Goal: Task Accomplishment & Management: Complete application form

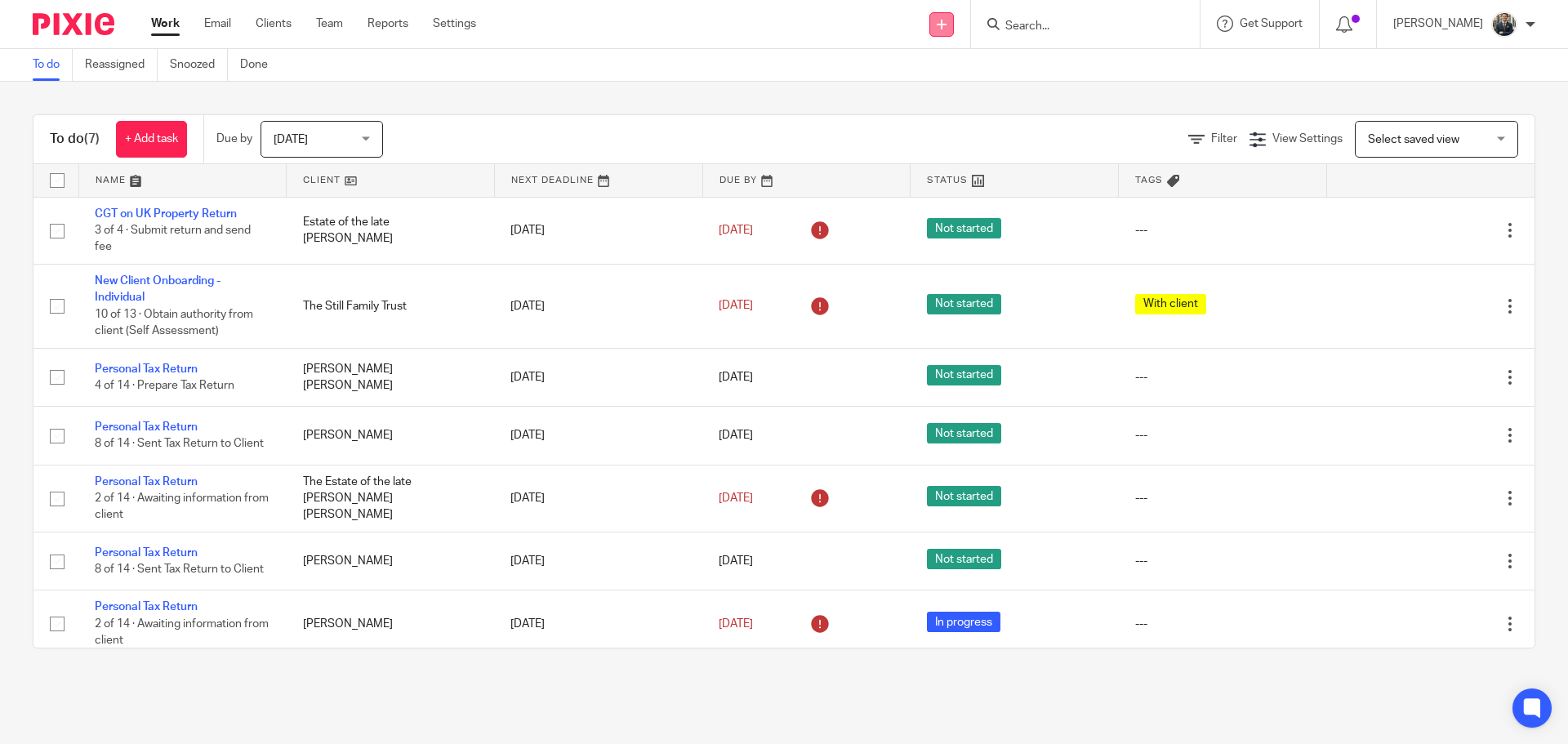
scroll to position [10, 0]
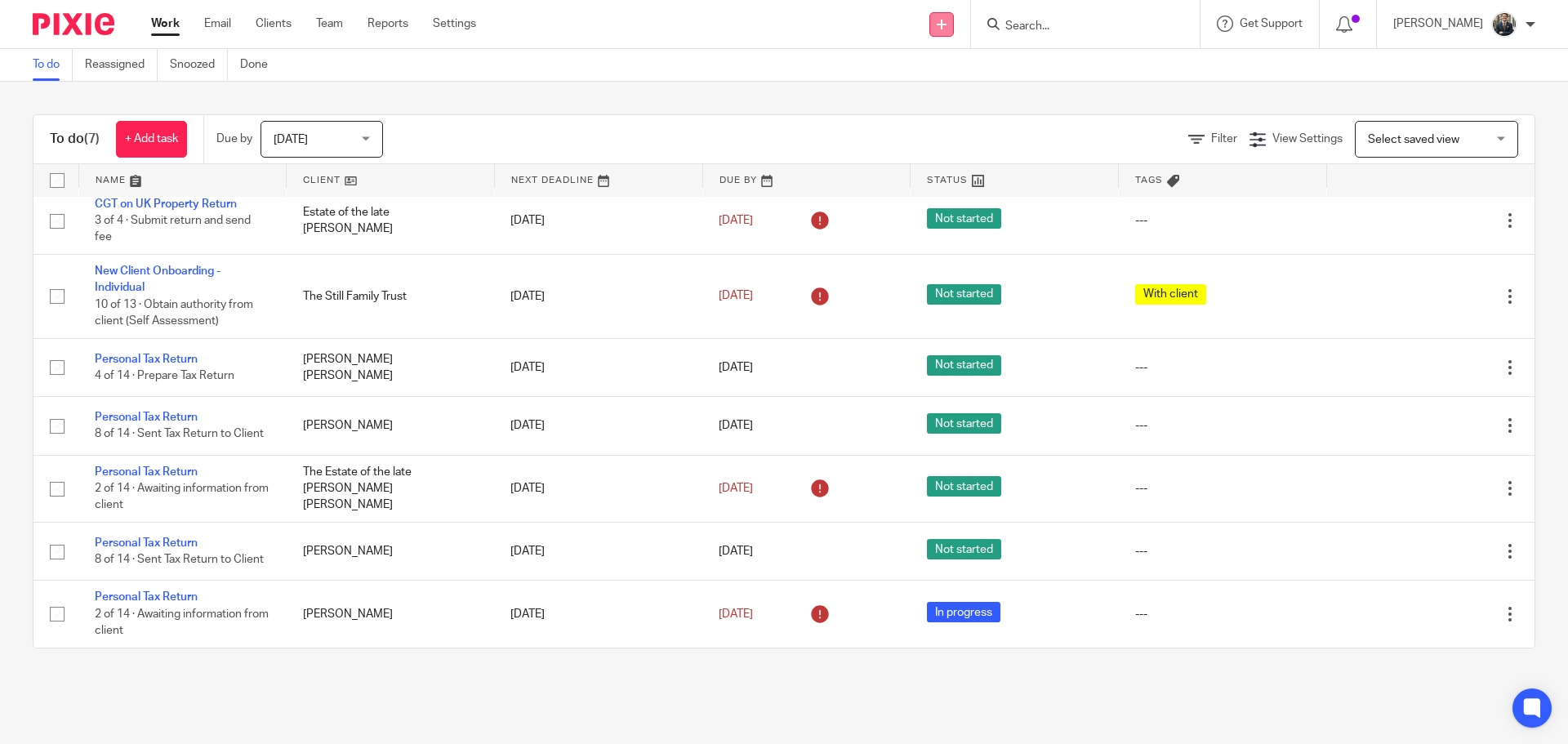
click at [946, 28] on icon at bounding box center [941, 25] width 10 height 10
click at [936, 120] on link "Add client" at bounding box center [952, 124] width 100 height 24
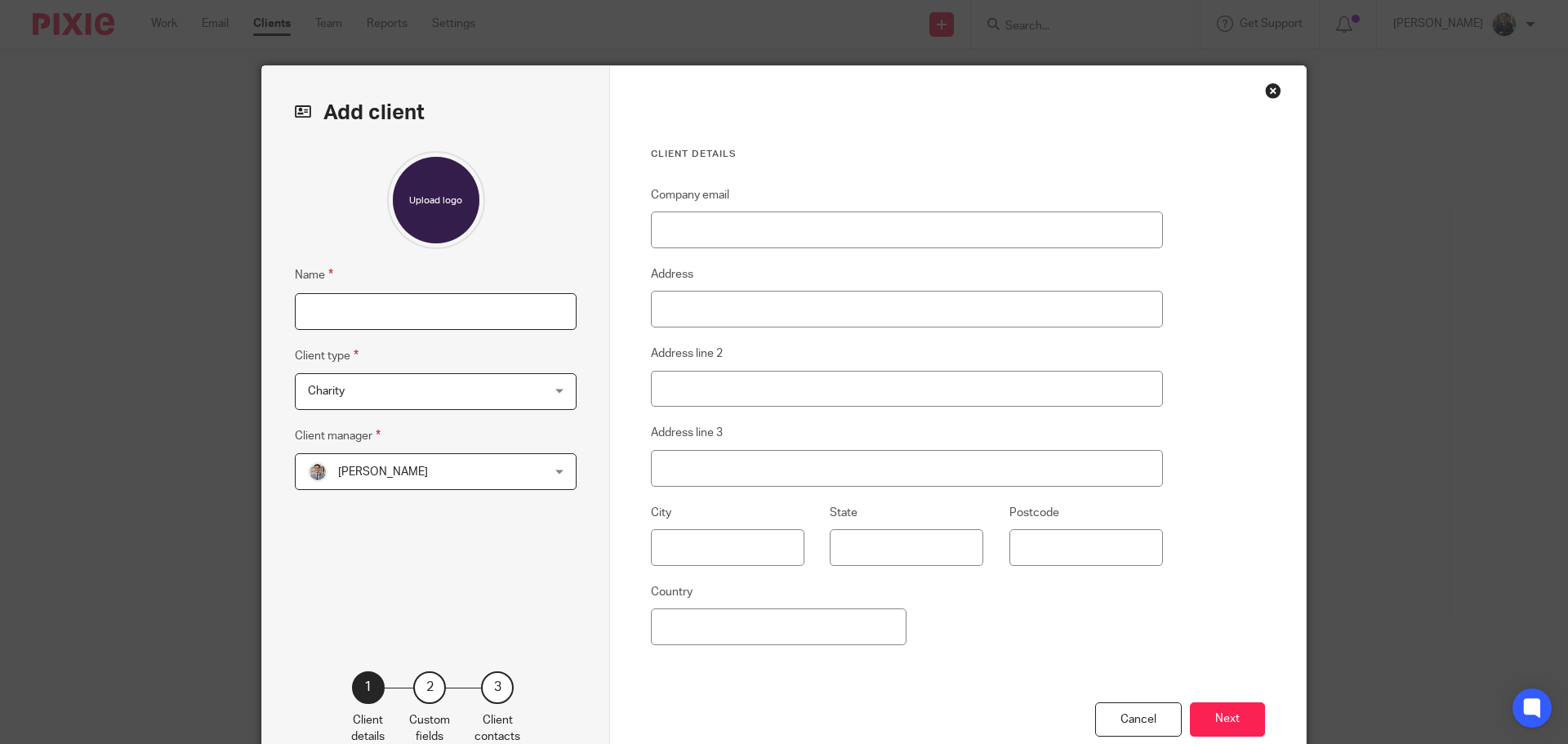
click at [351, 317] on input "Name" at bounding box center [435, 312] width 282 height 37
type input "Estate of the late [PERSON_NAME]"
click at [365, 397] on span "Charity" at bounding box center [414, 392] width 214 height 34
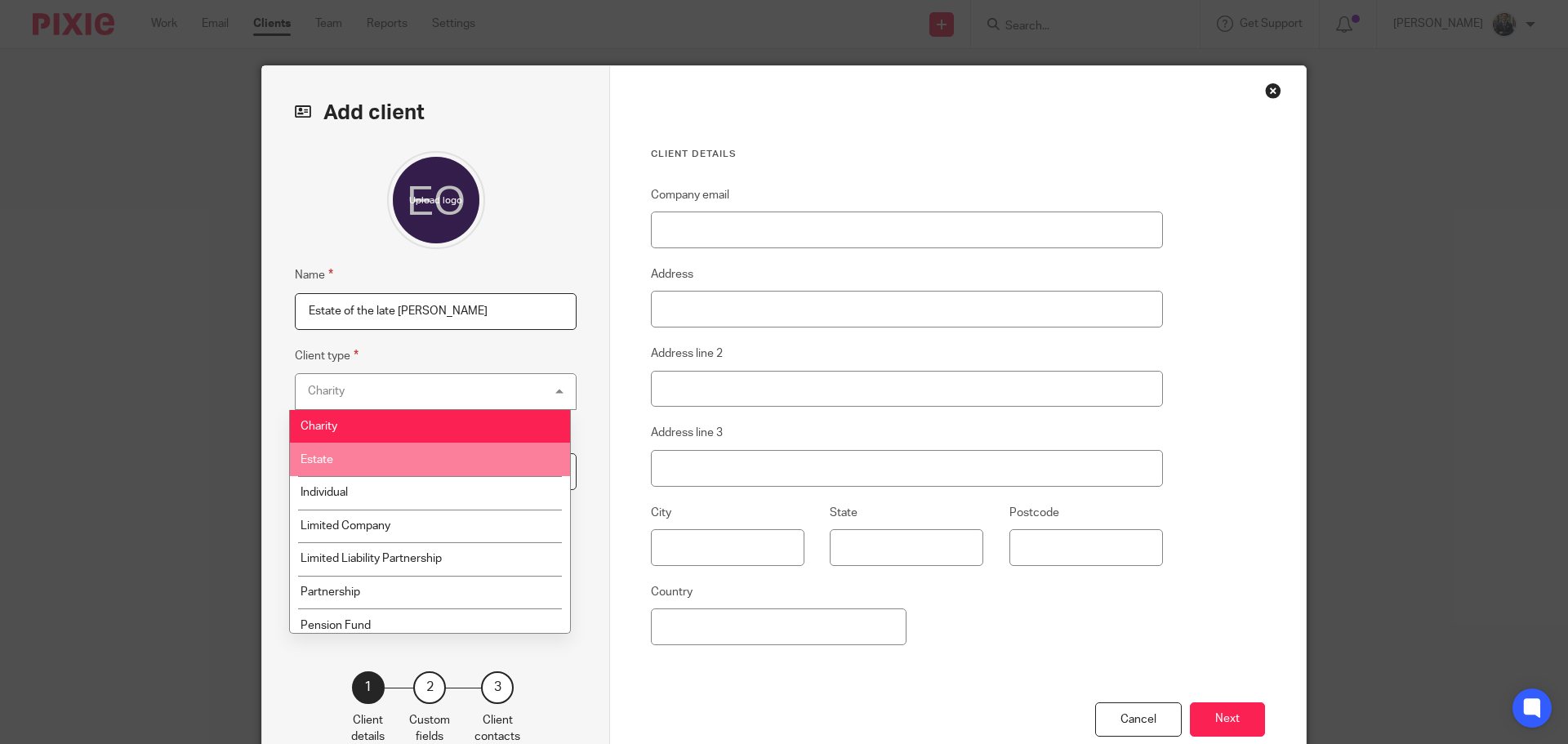
click at [335, 466] on li "Estate" at bounding box center [430, 459] width 280 height 33
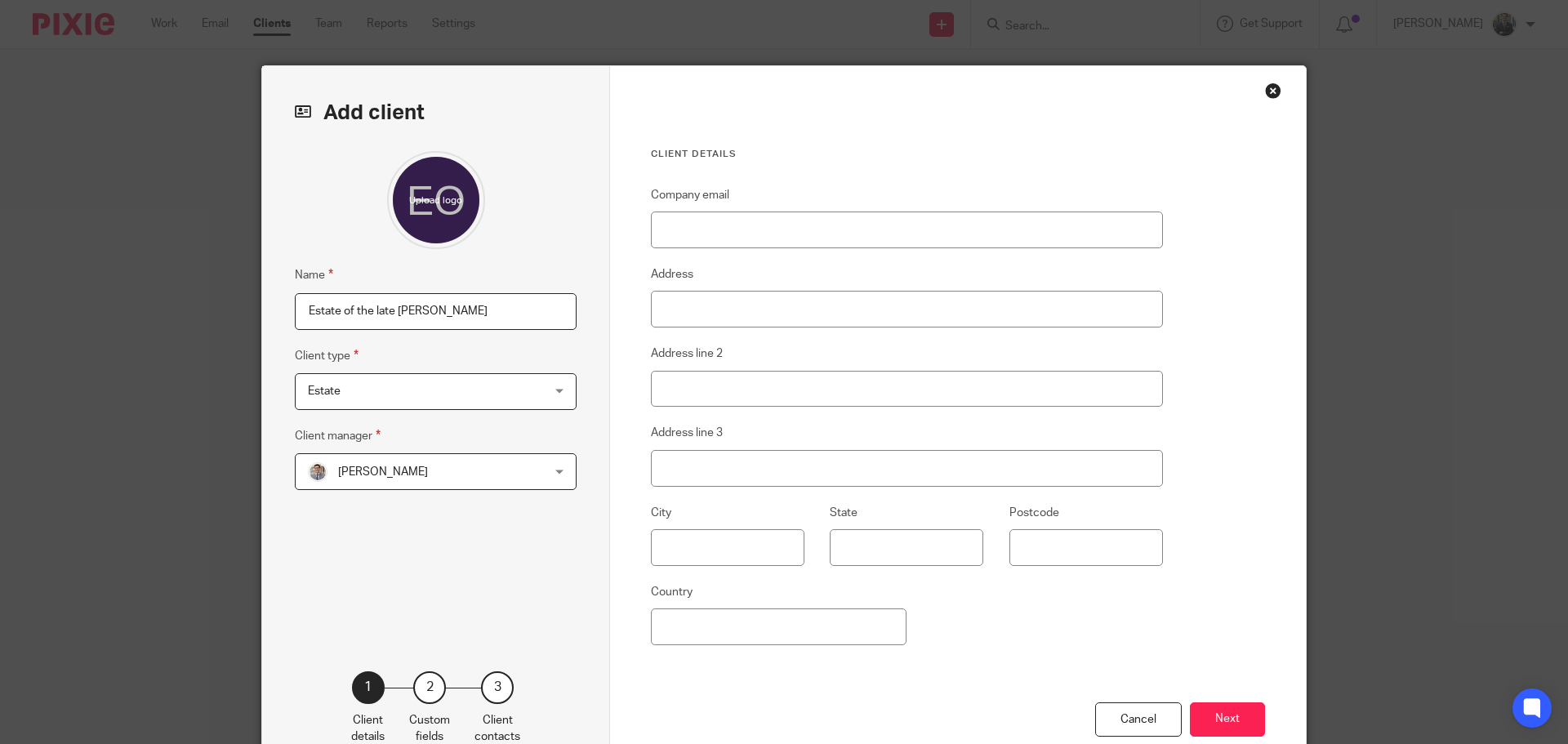
click at [349, 443] on label "Client manager" at bounding box center [337, 435] width 86 height 19
click at [346, 463] on span "[PERSON_NAME]" at bounding box center [414, 472] width 214 height 34
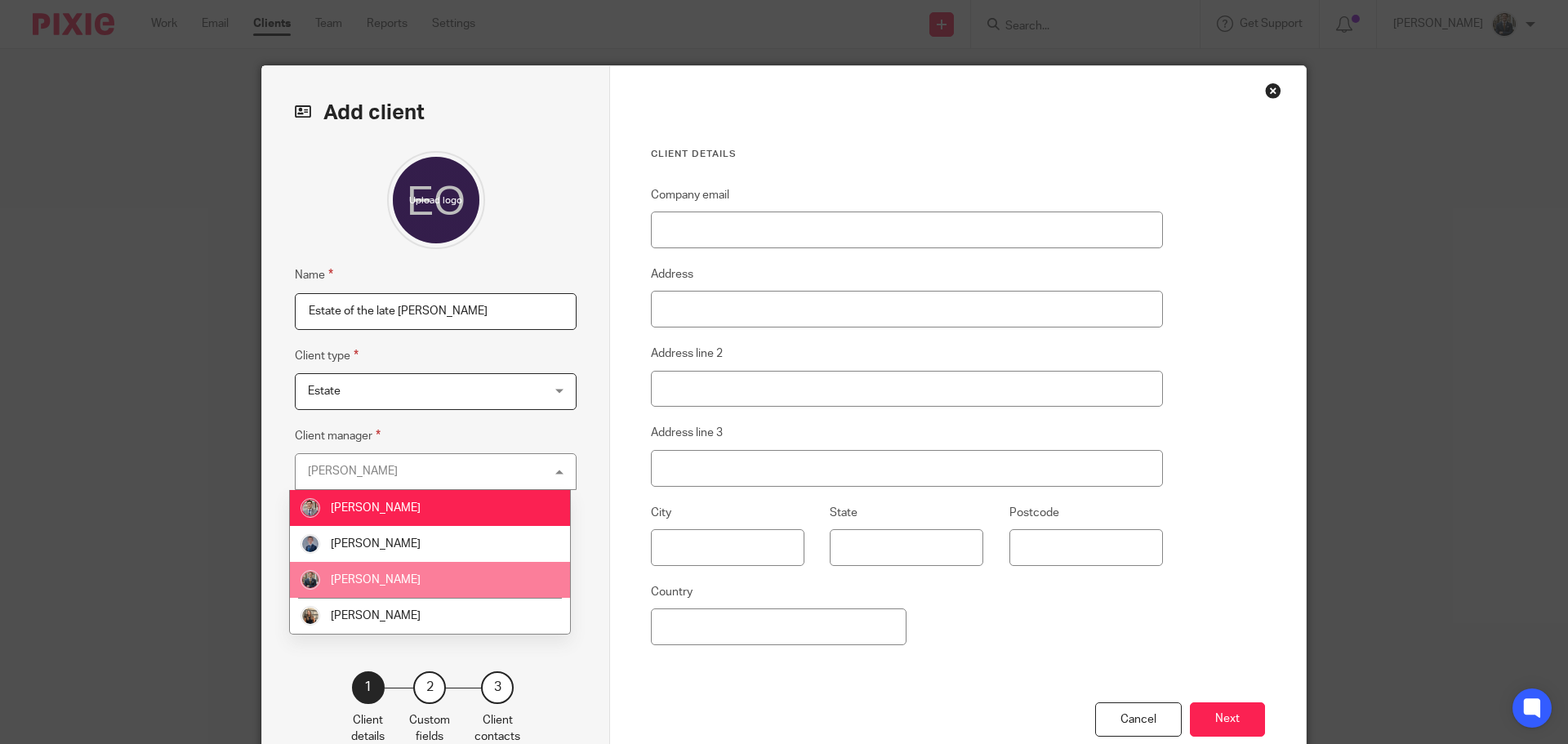
click at [397, 578] on span "[PERSON_NAME]" at bounding box center [375, 580] width 90 height 11
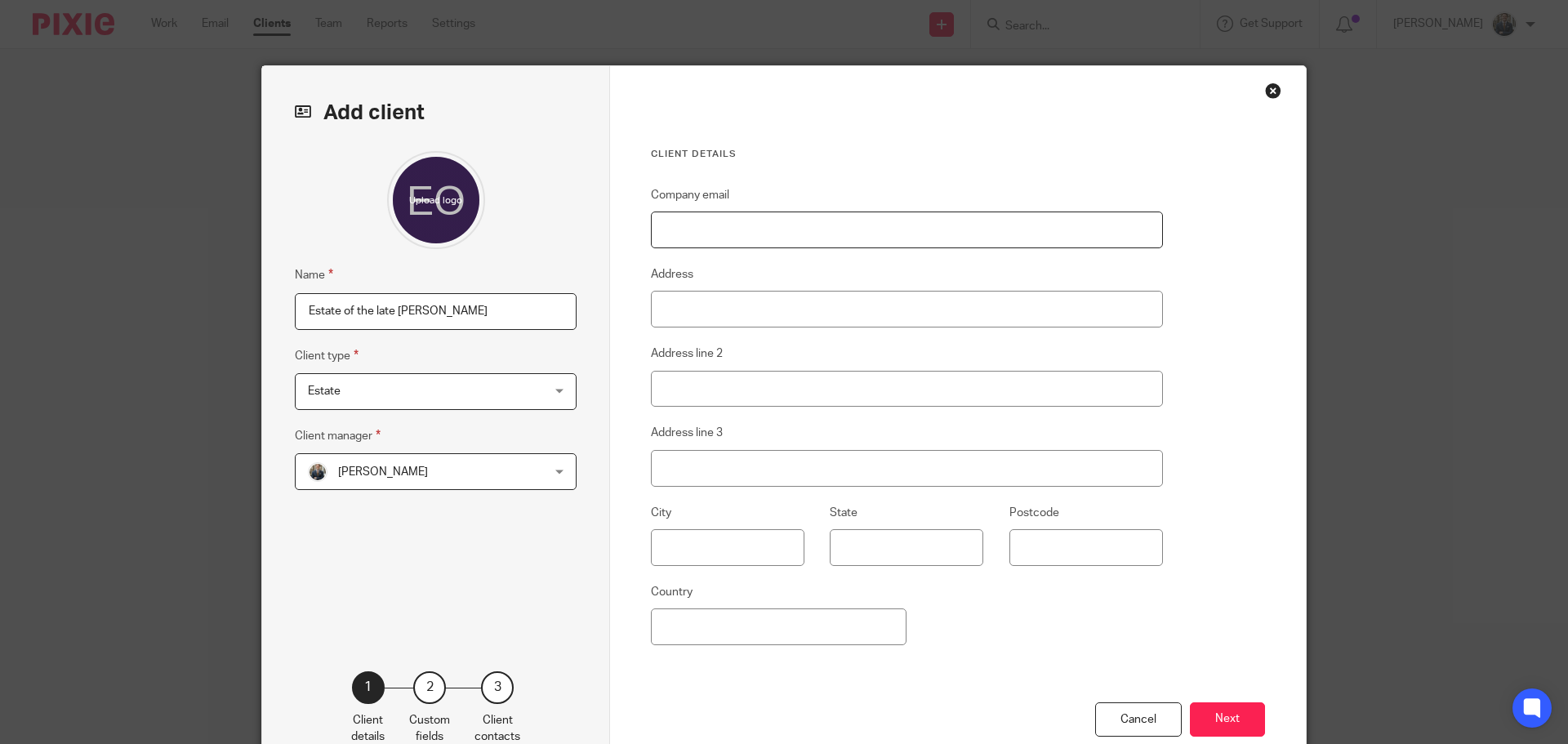
click at [912, 215] on input "Company email" at bounding box center [906, 230] width 512 height 37
paste input "[EMAIL_ADDRESS][DOMAIN_NAME]"
type input "ranshaw66@gmail.com"
click at [1205, 721] on button "Next" at bounding box center [1227, 719] width 75 height 35
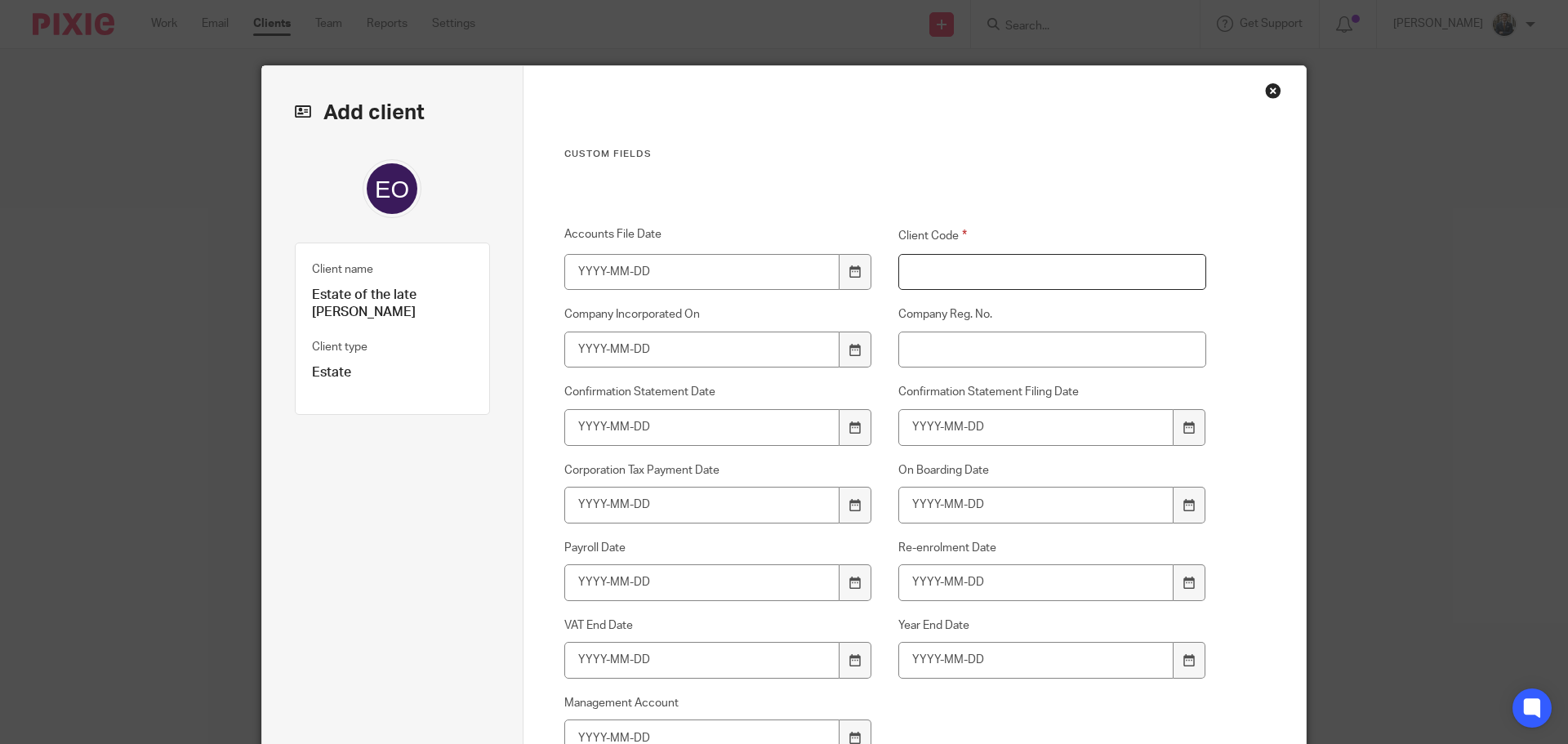
click at [1017, 275] on input "Client Code" at bounding box center [1053, 272] width 309 height 37
click at [971, 267] on input "C200" at bounding box center [1053, 272] width 309 height 37
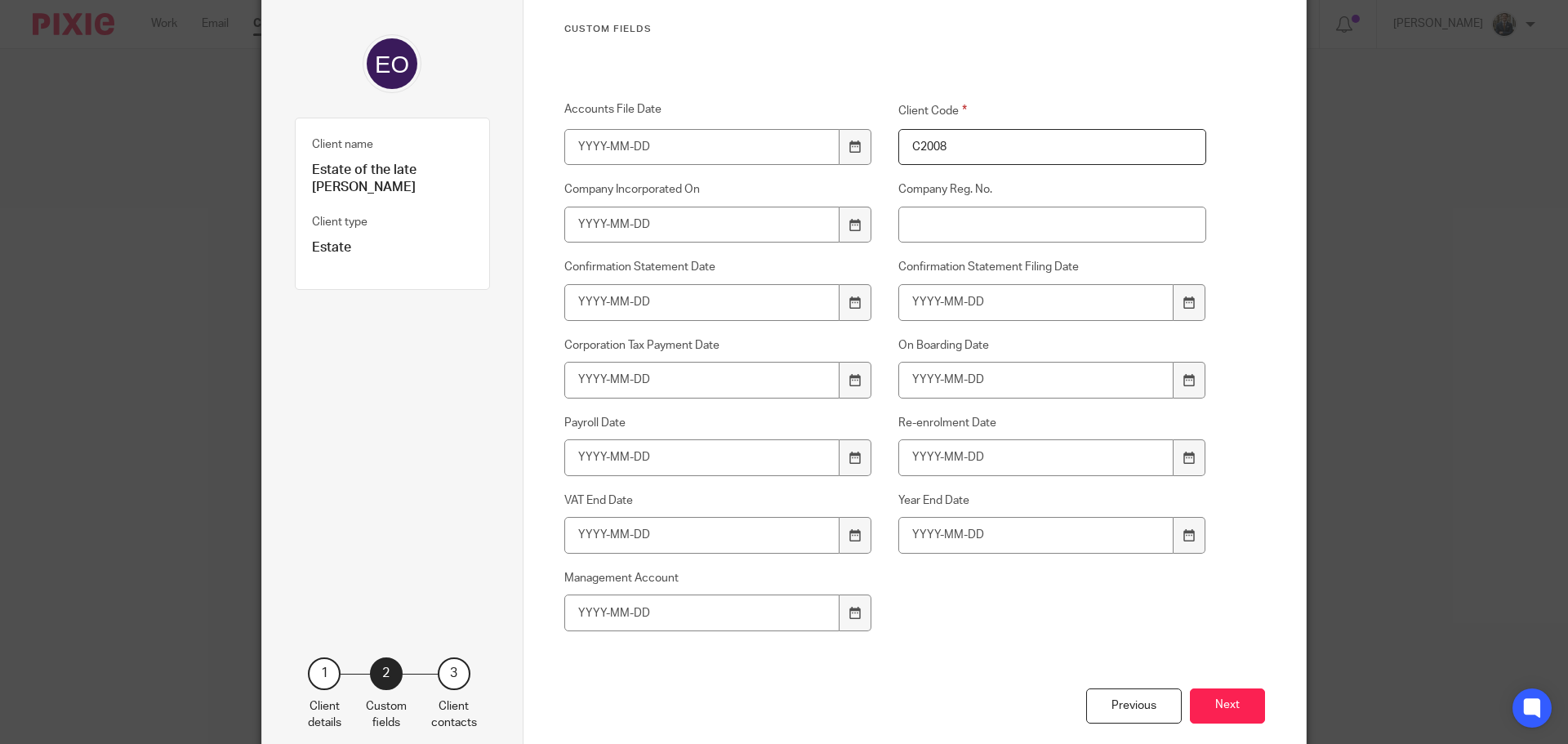
scroll to position [211, 0]
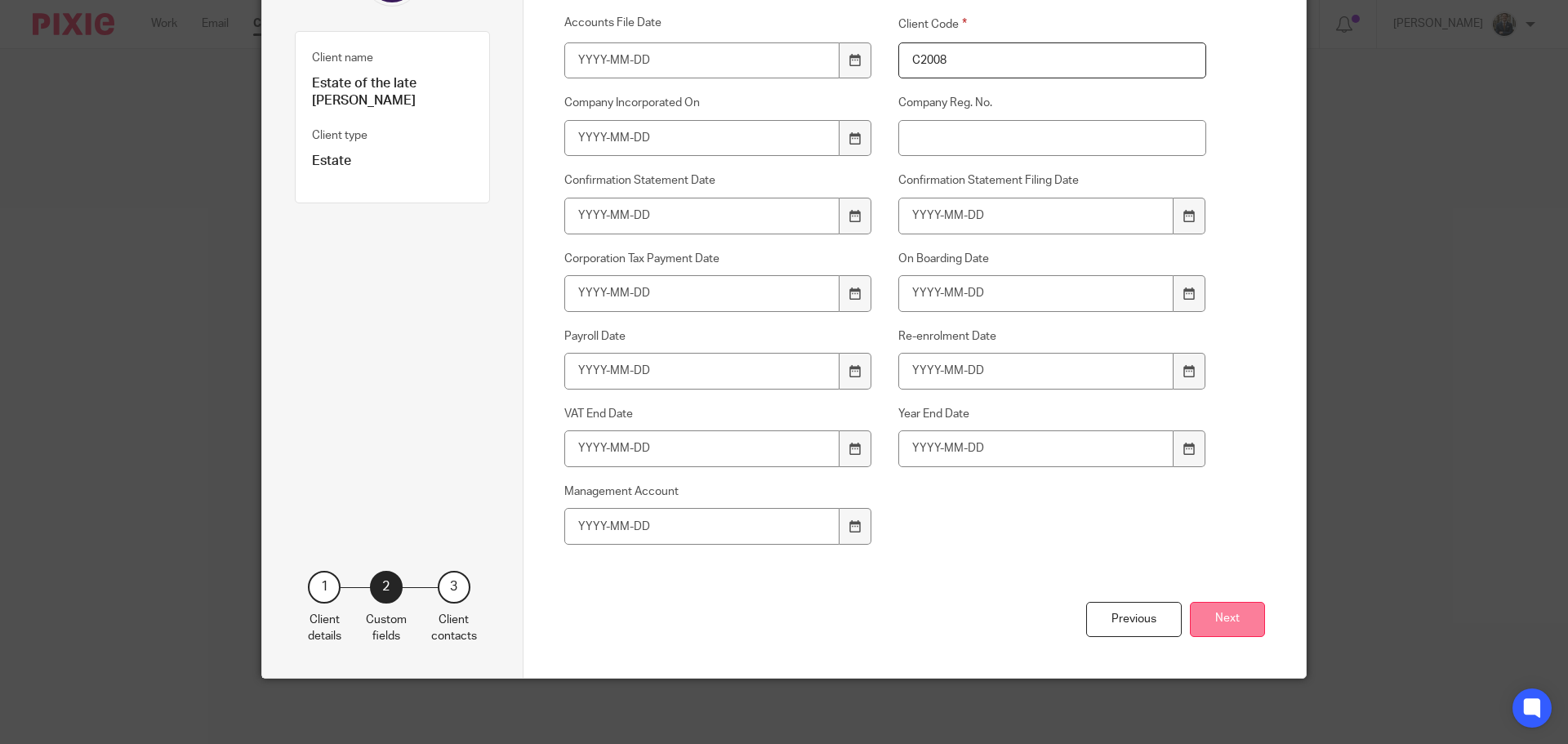
type input "C2008"
click at [1210, 614] on button "Next" at bounding box center [1227, 619] width 75 height 35
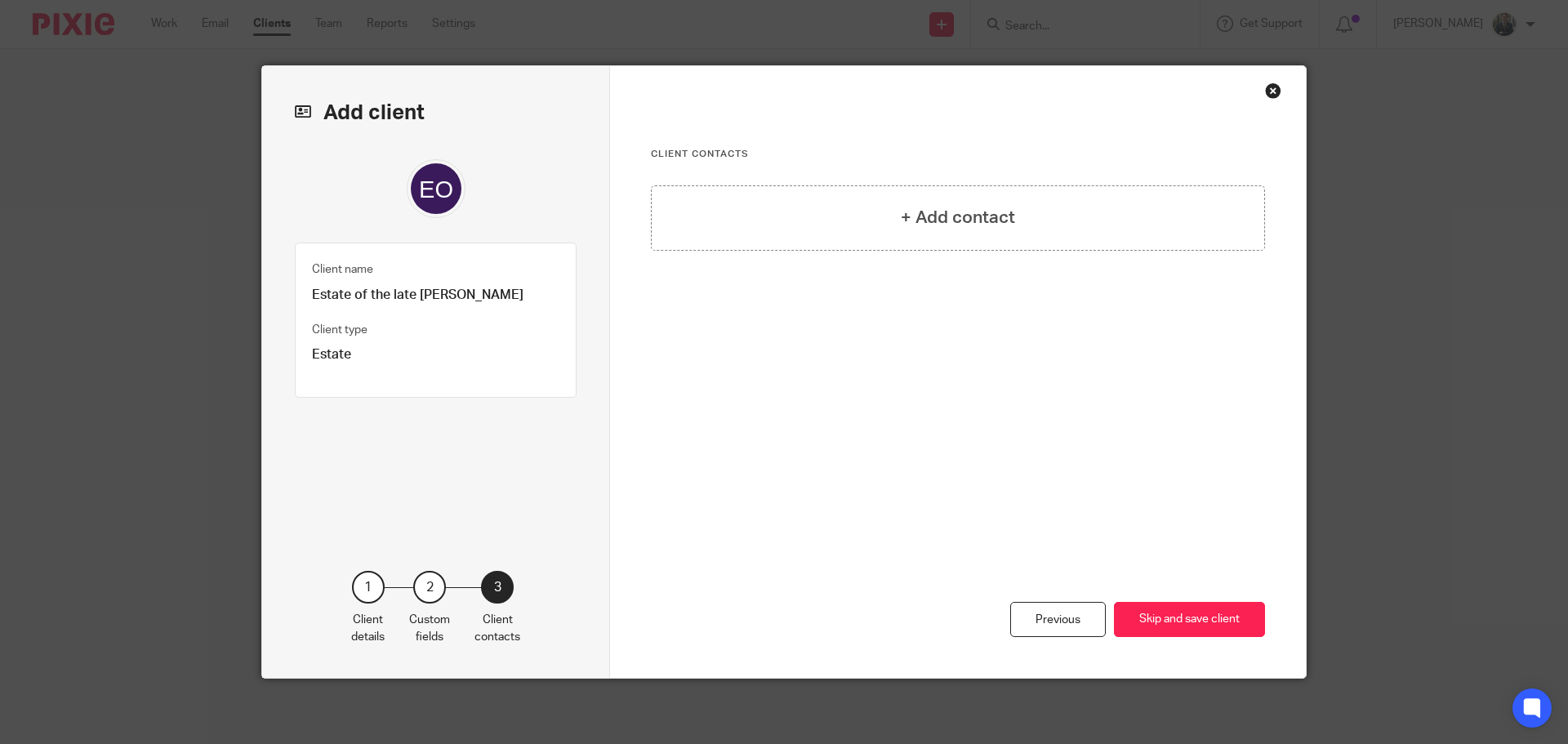
scroll to position [0, 0]
click at [1208, 637] on div "Previous Skip and save client" at bounding box center [957, 555] width 614 height 243
click at [1214, 614] on button "Skip and save client" at bounding box center [1189, 619] width 151 height 35
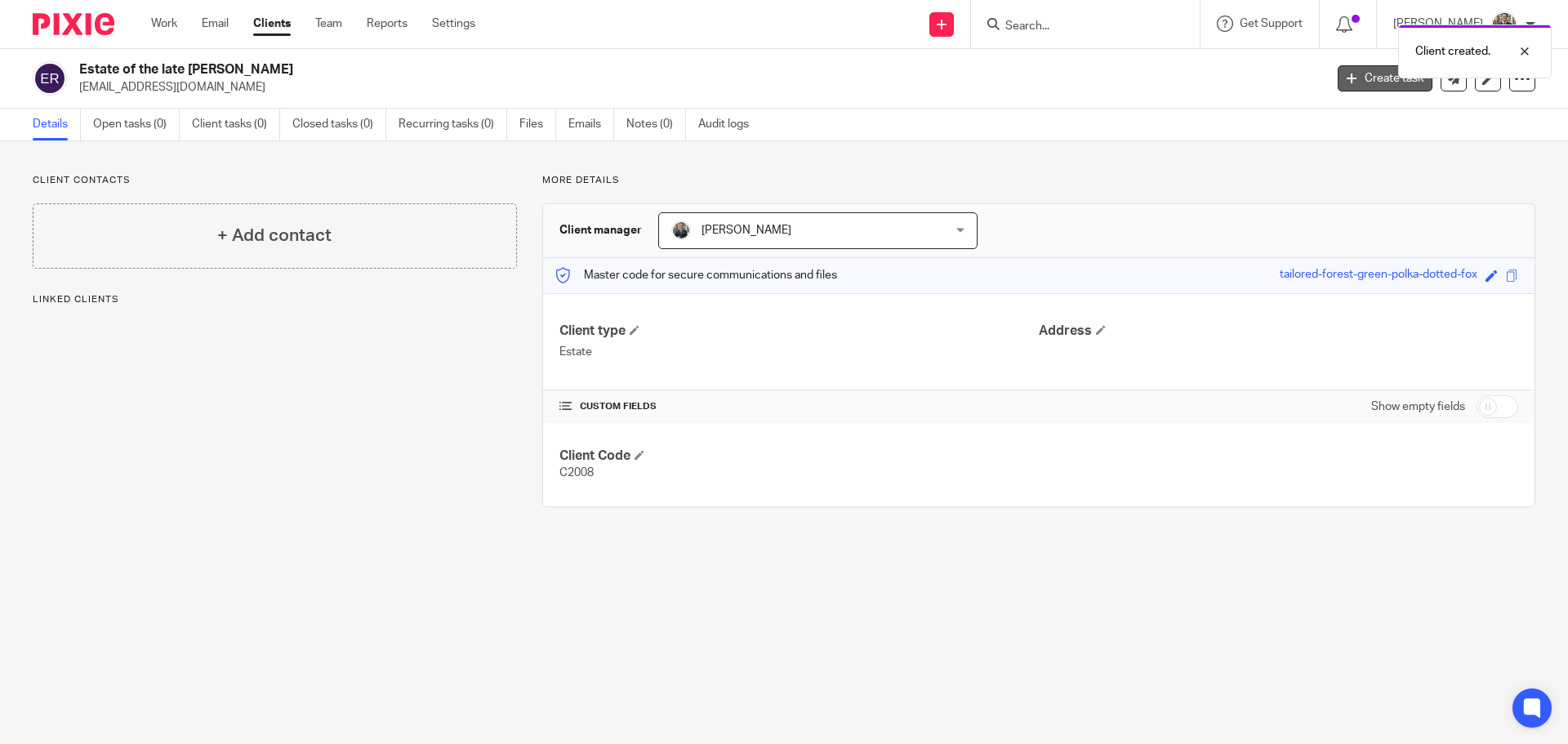
click at [1348, 78] on link "Create task" at bounding box center [1384, 78] width 94 height 26
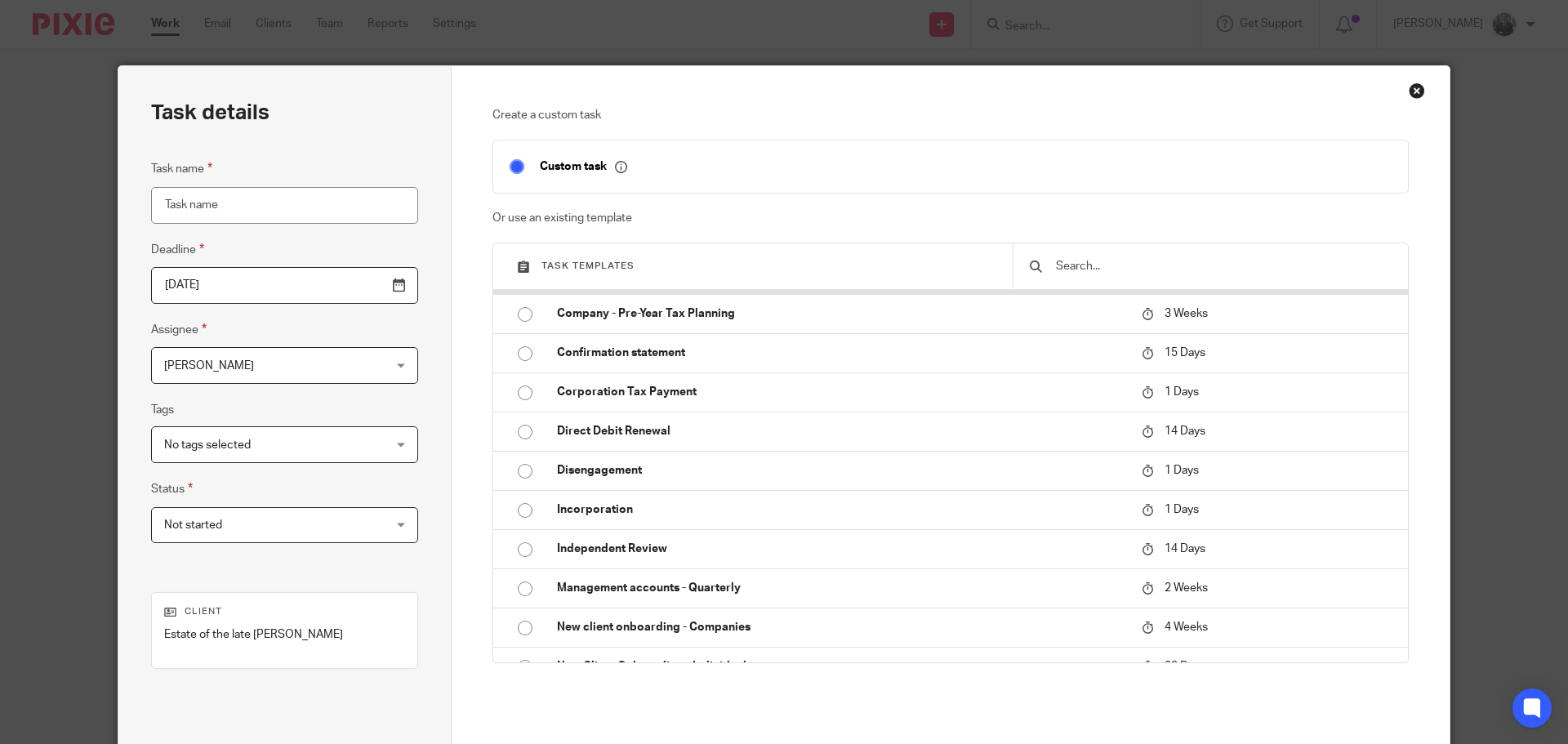
scroll to position [409, 0]
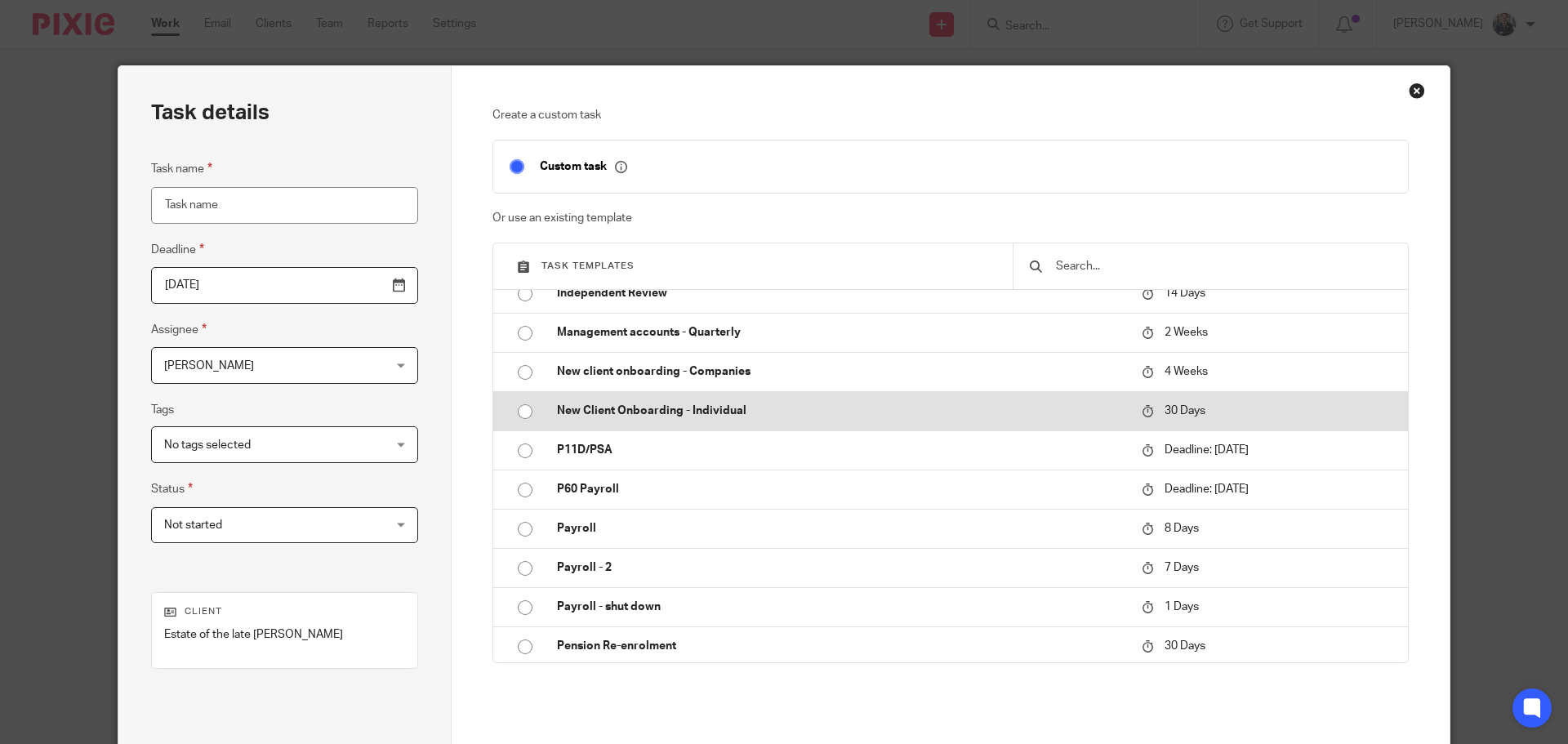
click at [691, 410] on p "New Client Onboarding - Individual" at bounding box center [841, 411] width 569 height 16
type input "2025-09-25"
type input "New Client Onboarding - Individual"
checkbox input "false"
radio input "true"
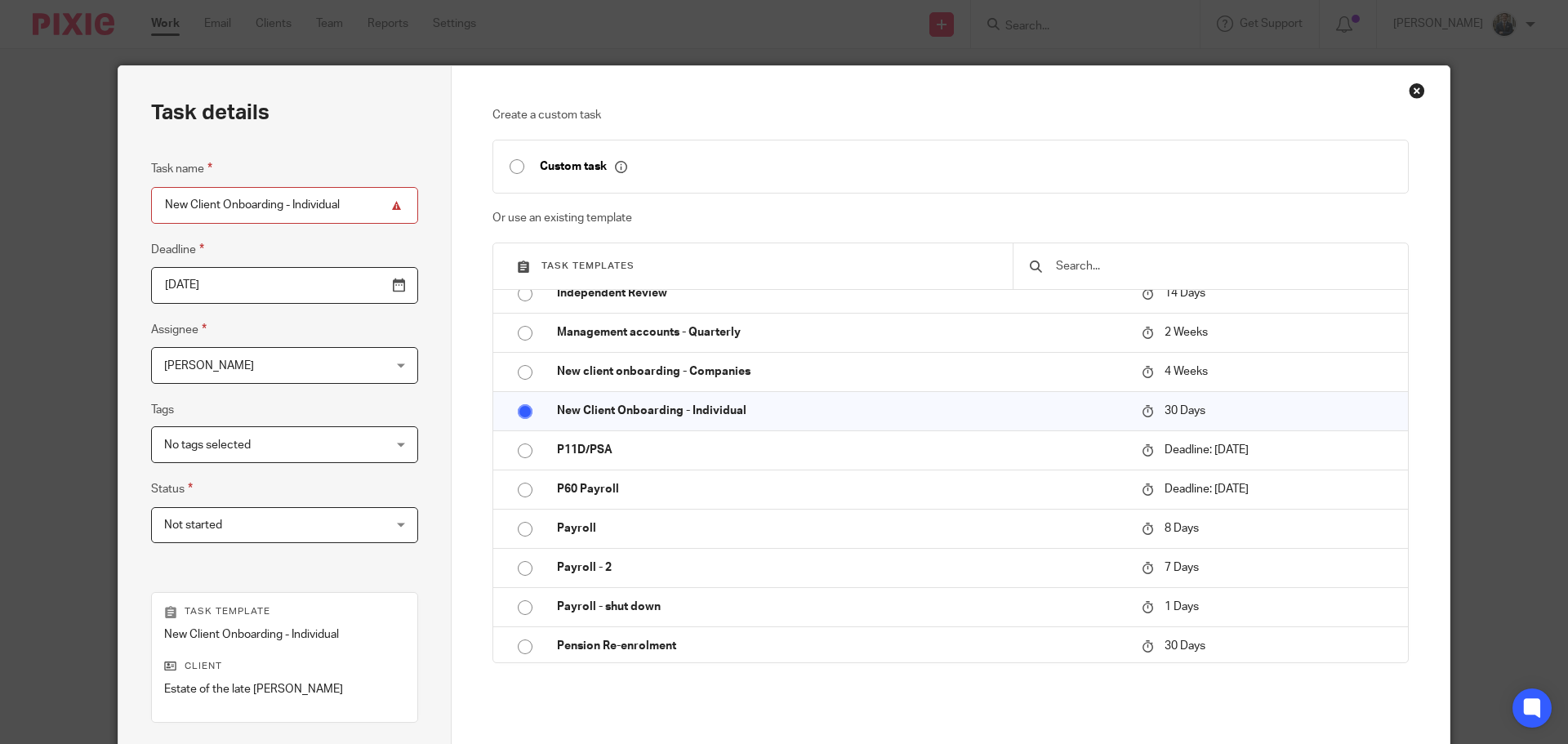
click at [362, 287] on input "2025-09-25" at bounding box center [285, 285] width 267 height 37
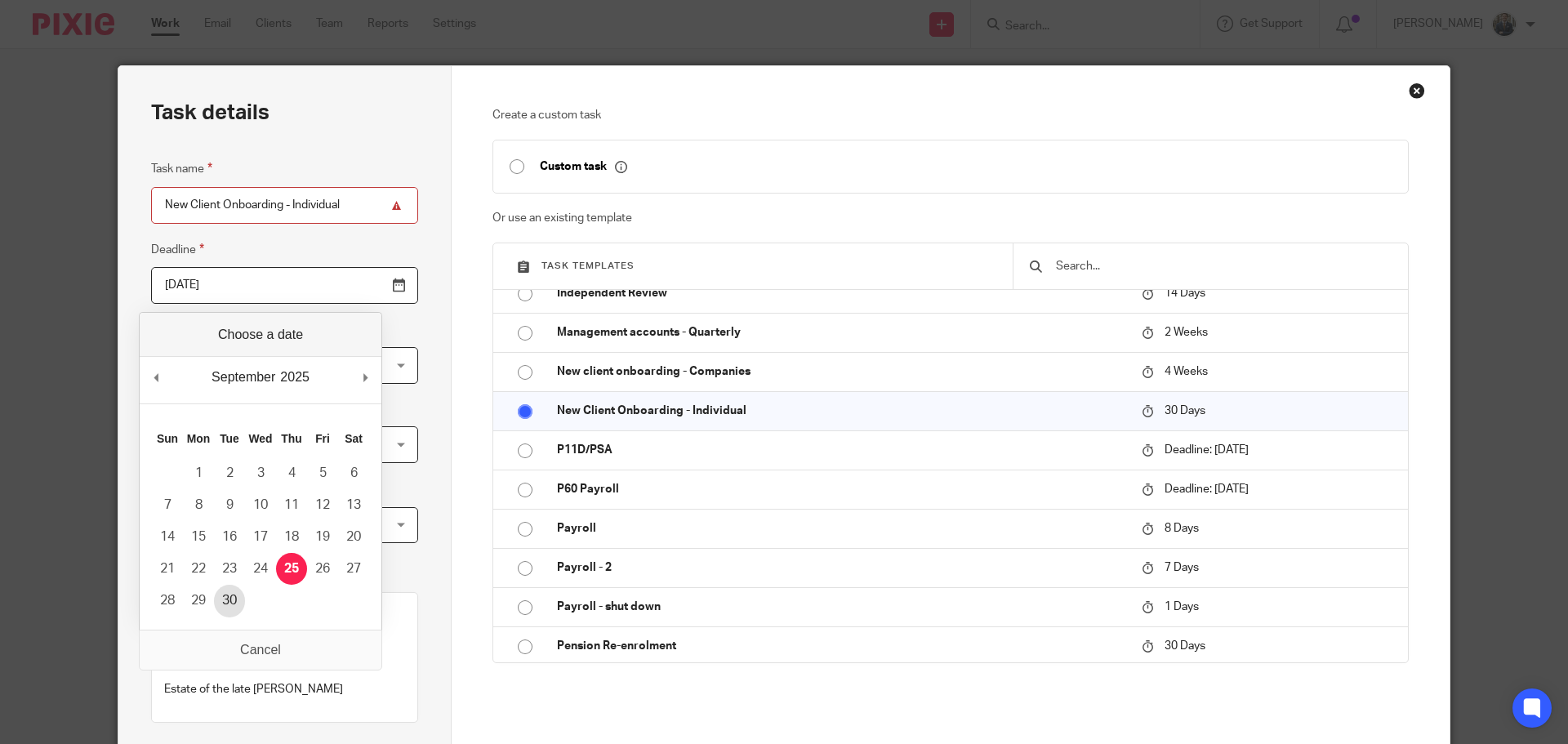
type input "2025-09-30"
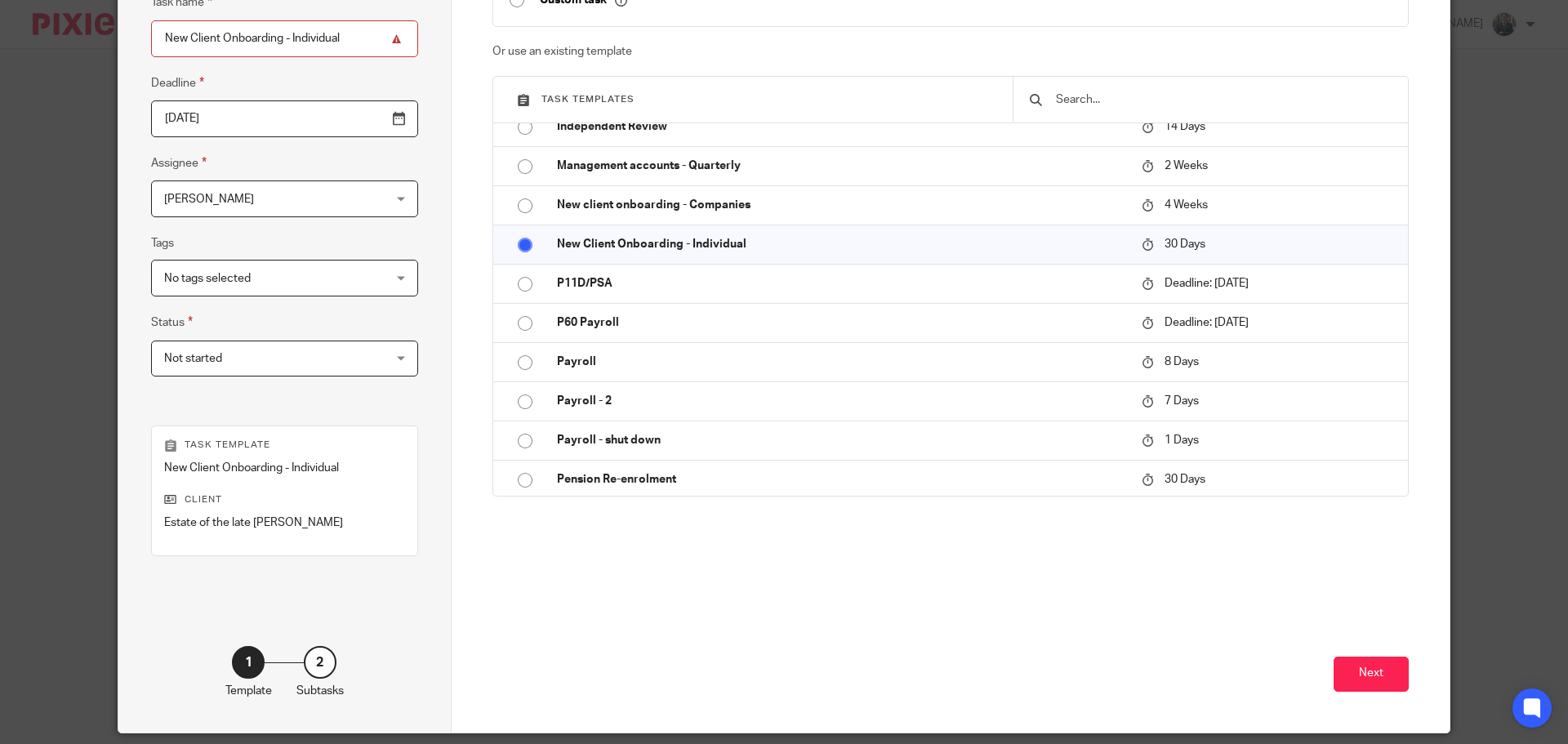
scroll to position [221, 0]
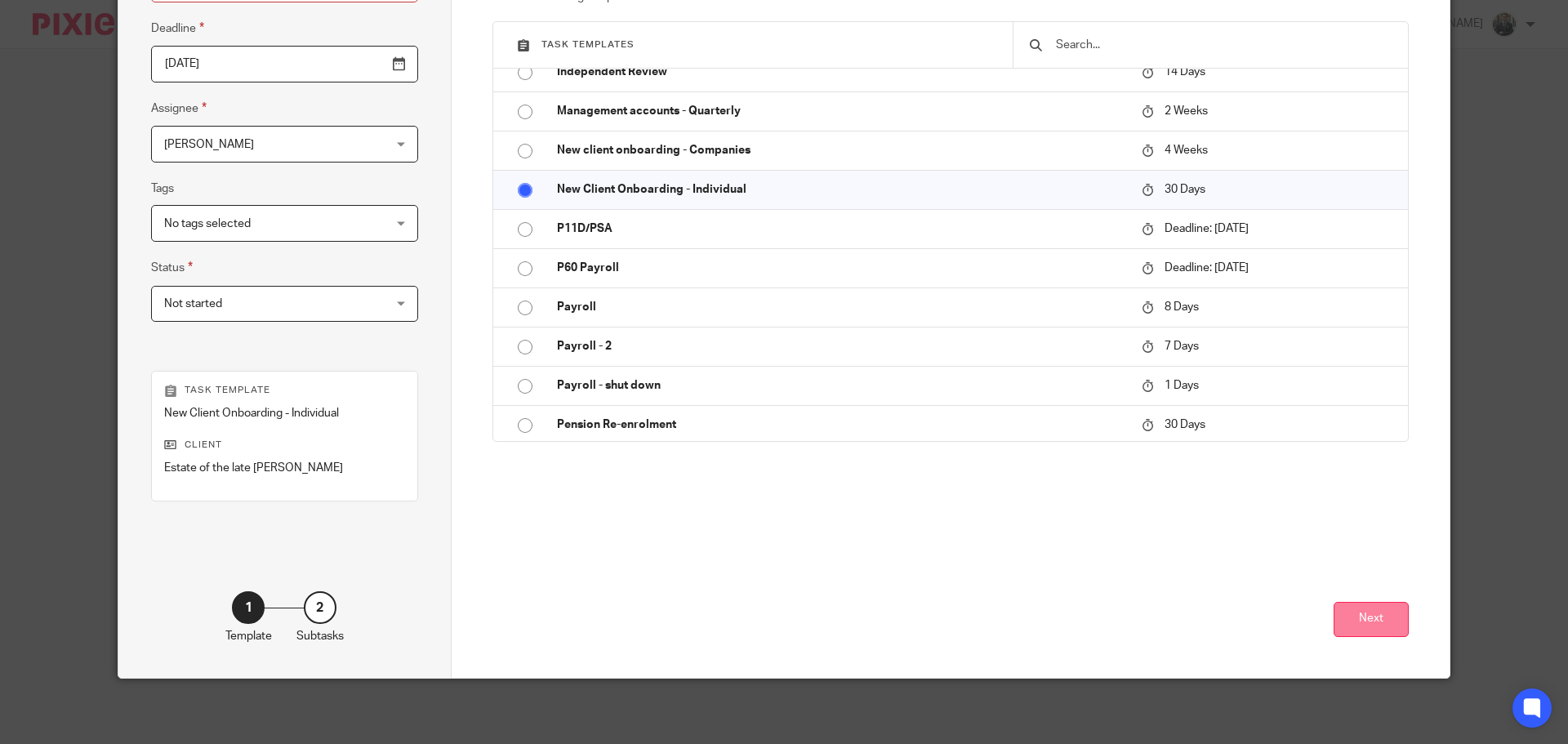
click at [1396, 614] on button "Next" at bounding box center [1371, 619] width 75 height 35
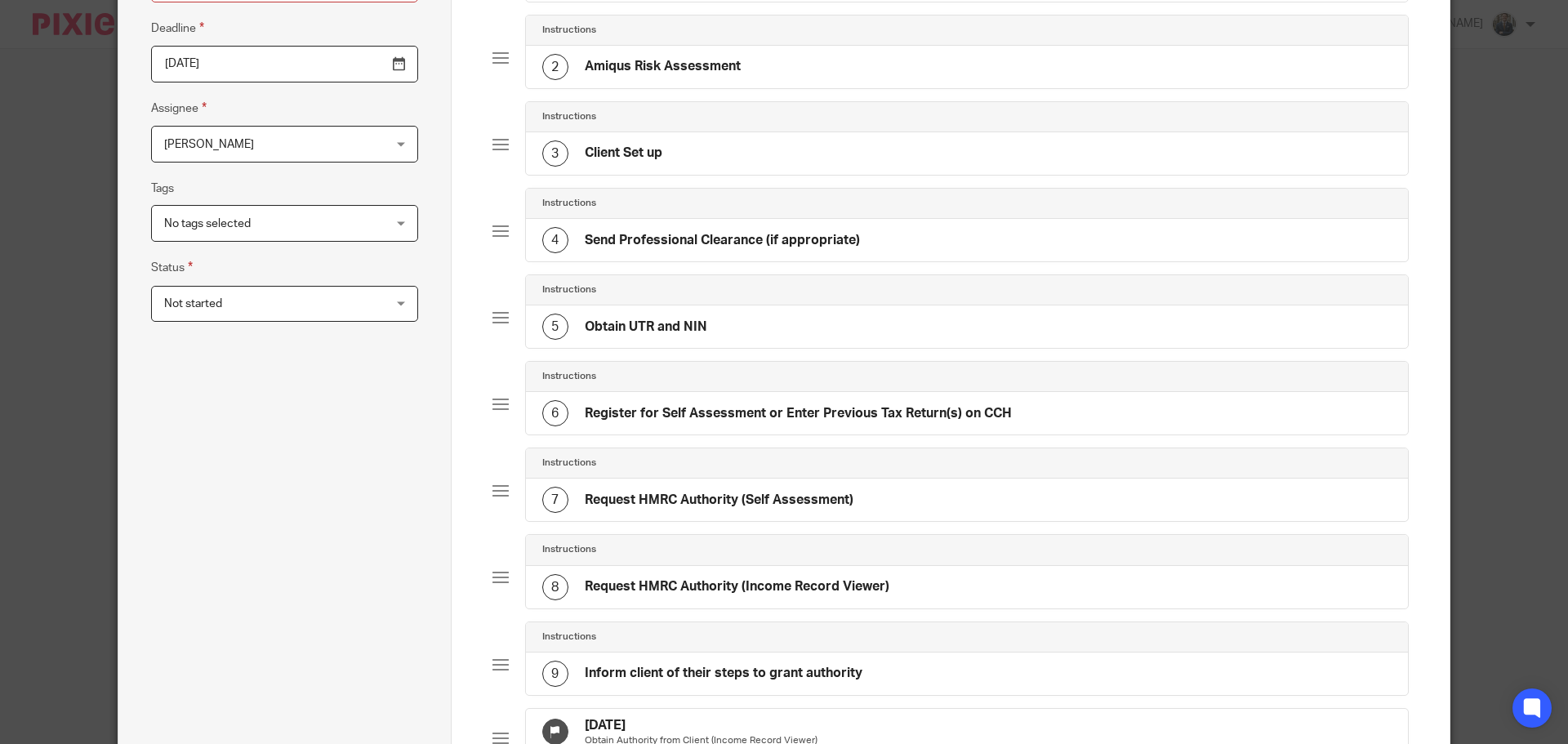
scroll to position [754, 0]
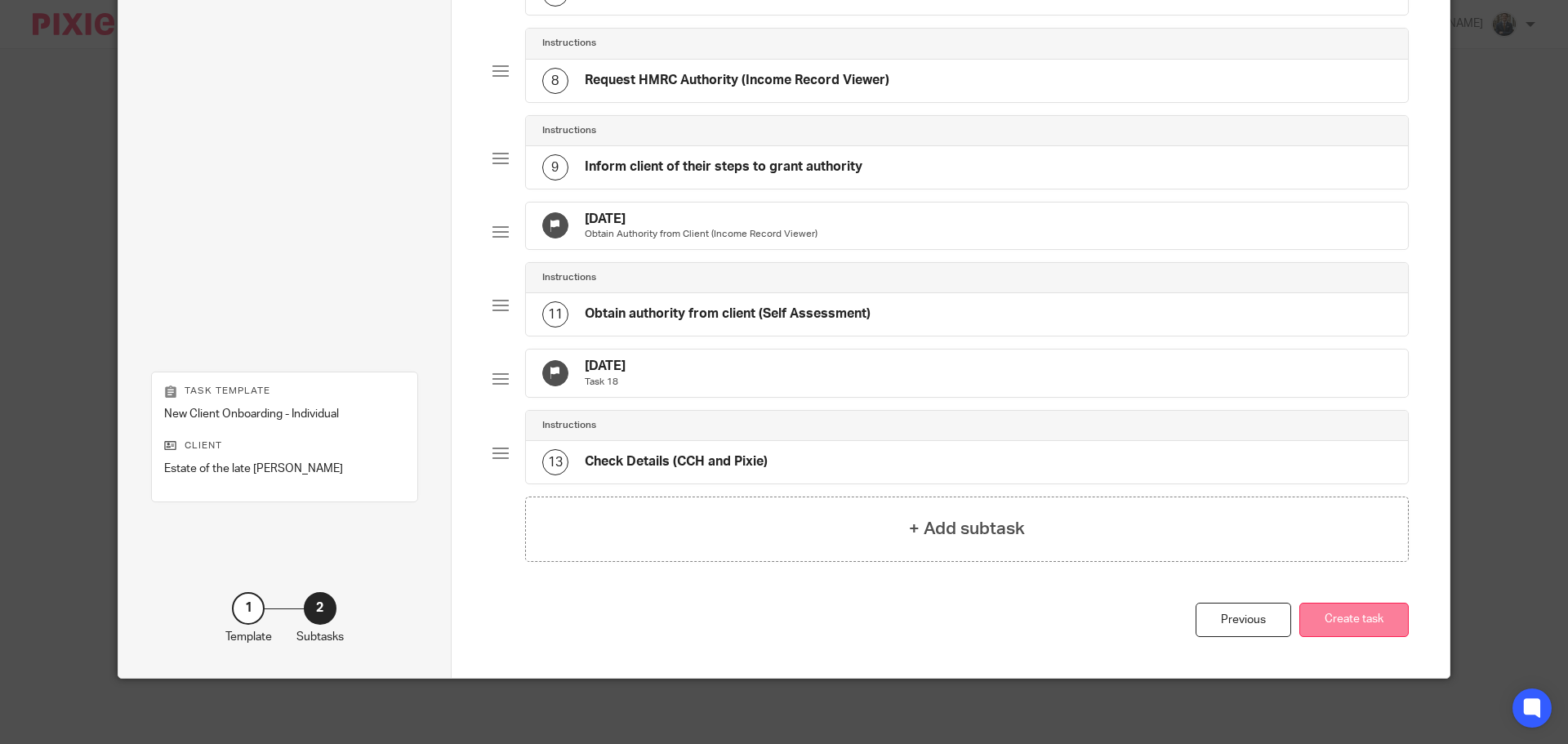
click at [1363, 622] on button "Create task" at bounding box center [1354, 620] width 110 height 35
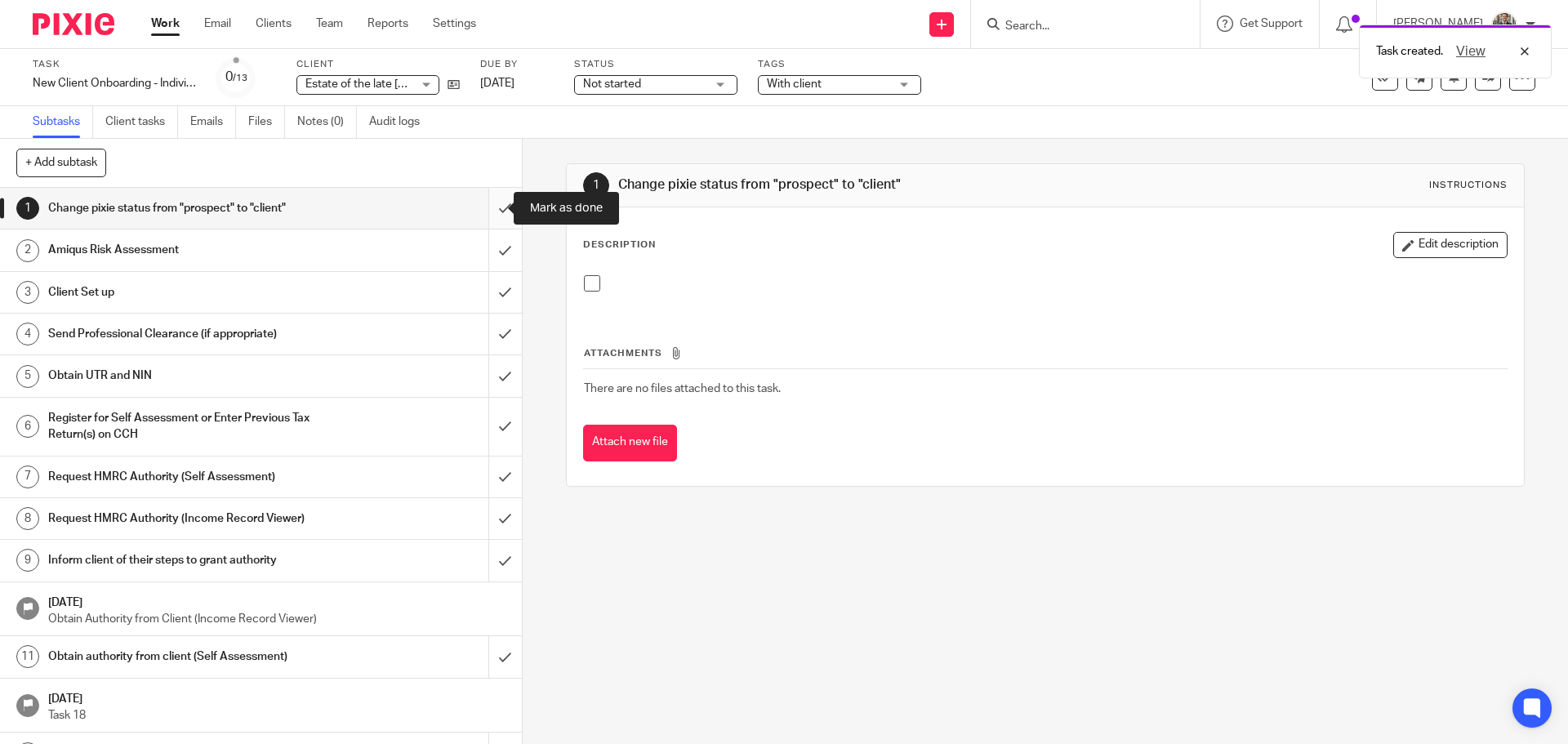
click at [488, 211] on input "submit" at bounding box center [261, 208] width 522 height 41
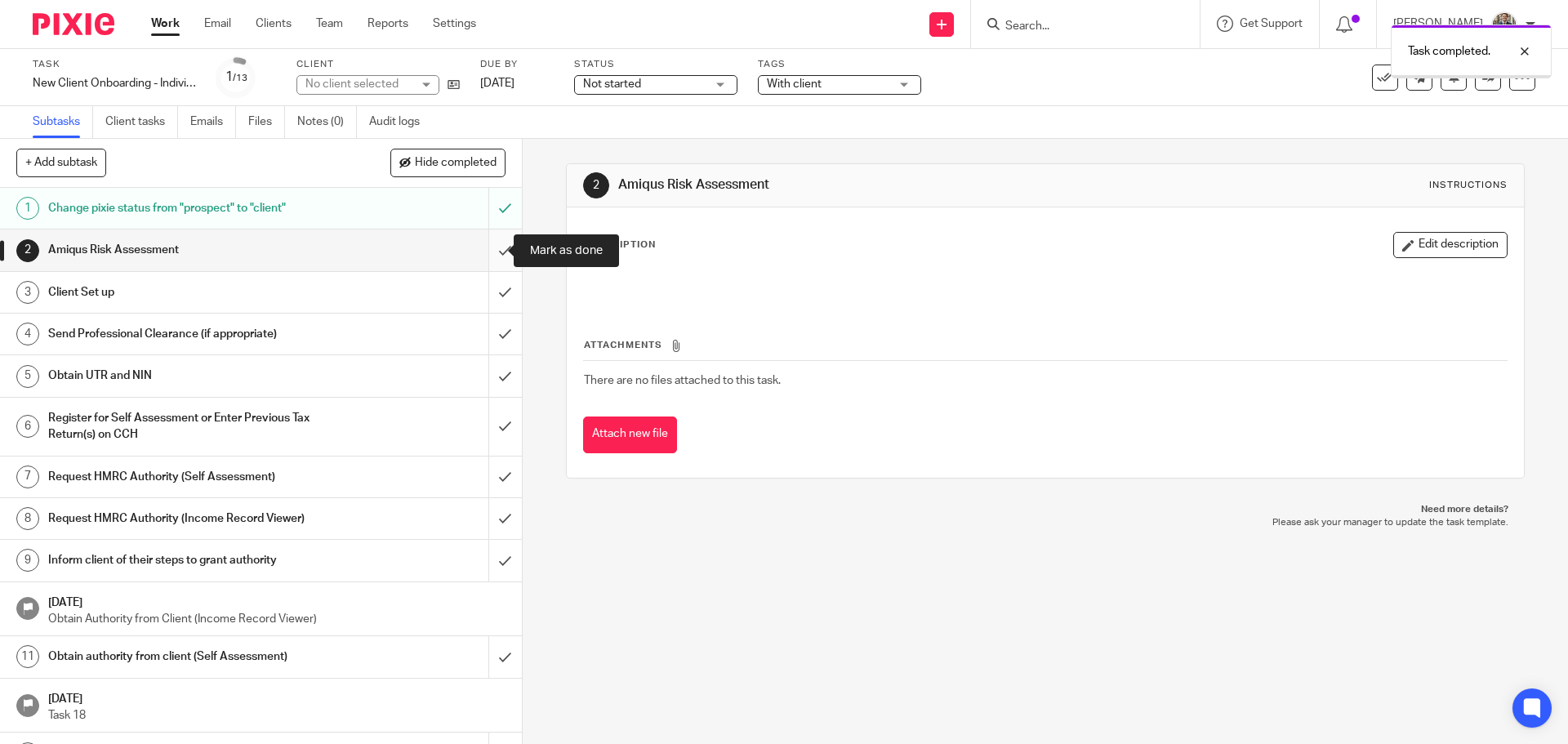
click at [484, 259] on input "submit" at bounding box center [261, 250] width 522 height 41
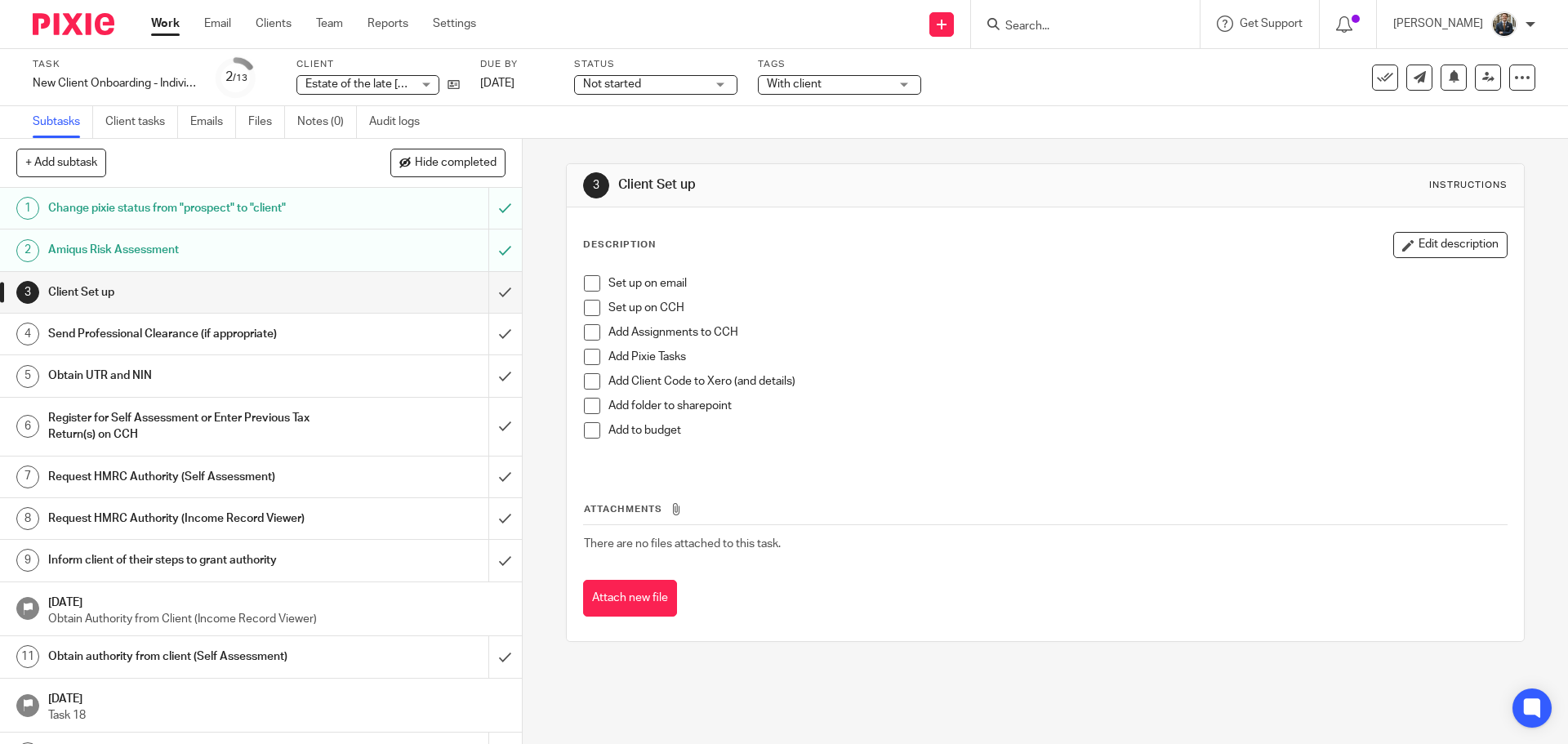
click at [588, 280] on span at bounding box center [592, 283] width 16 height 16
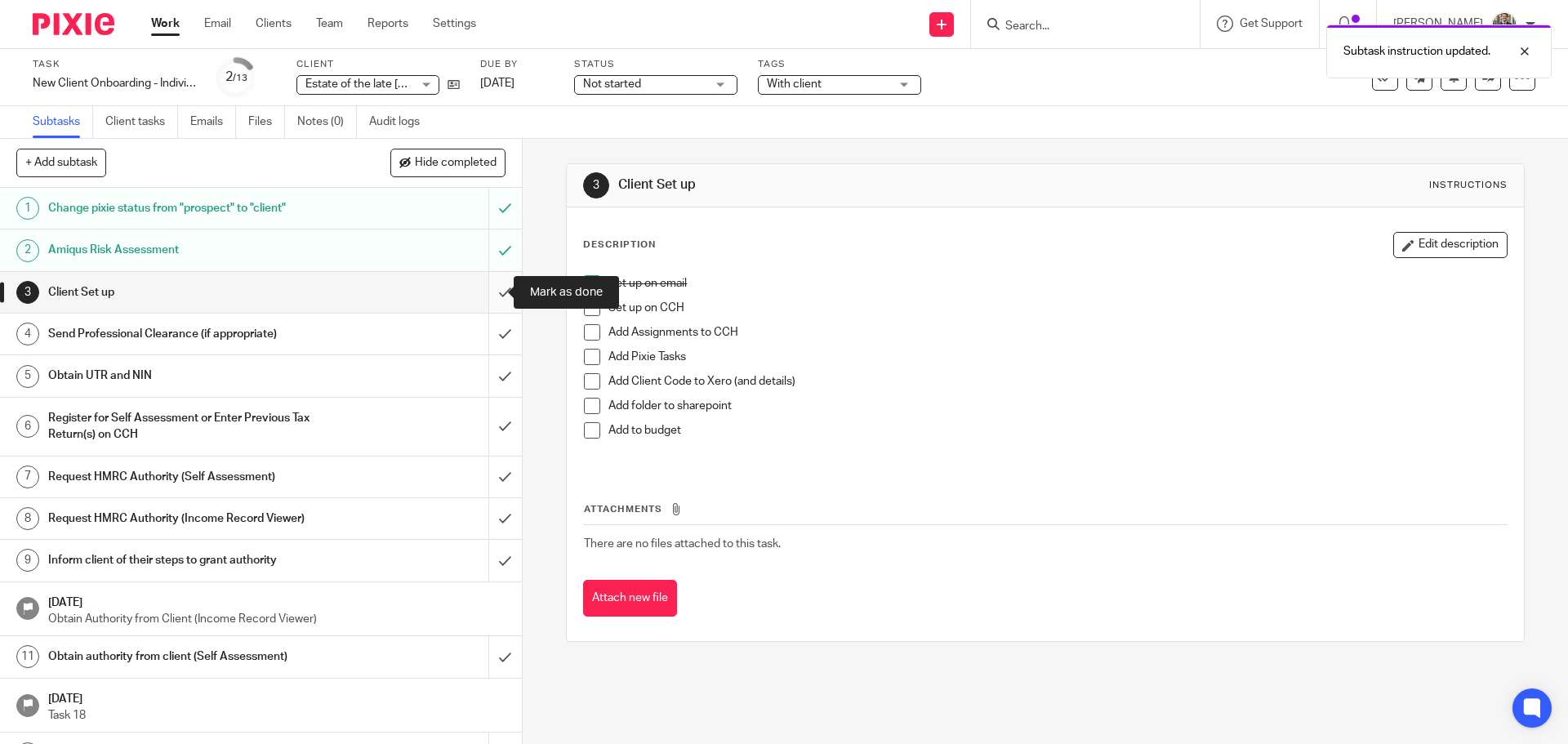
click at [485, 295] on input "submit" at bounding box center [261, 292] width 522 height 41
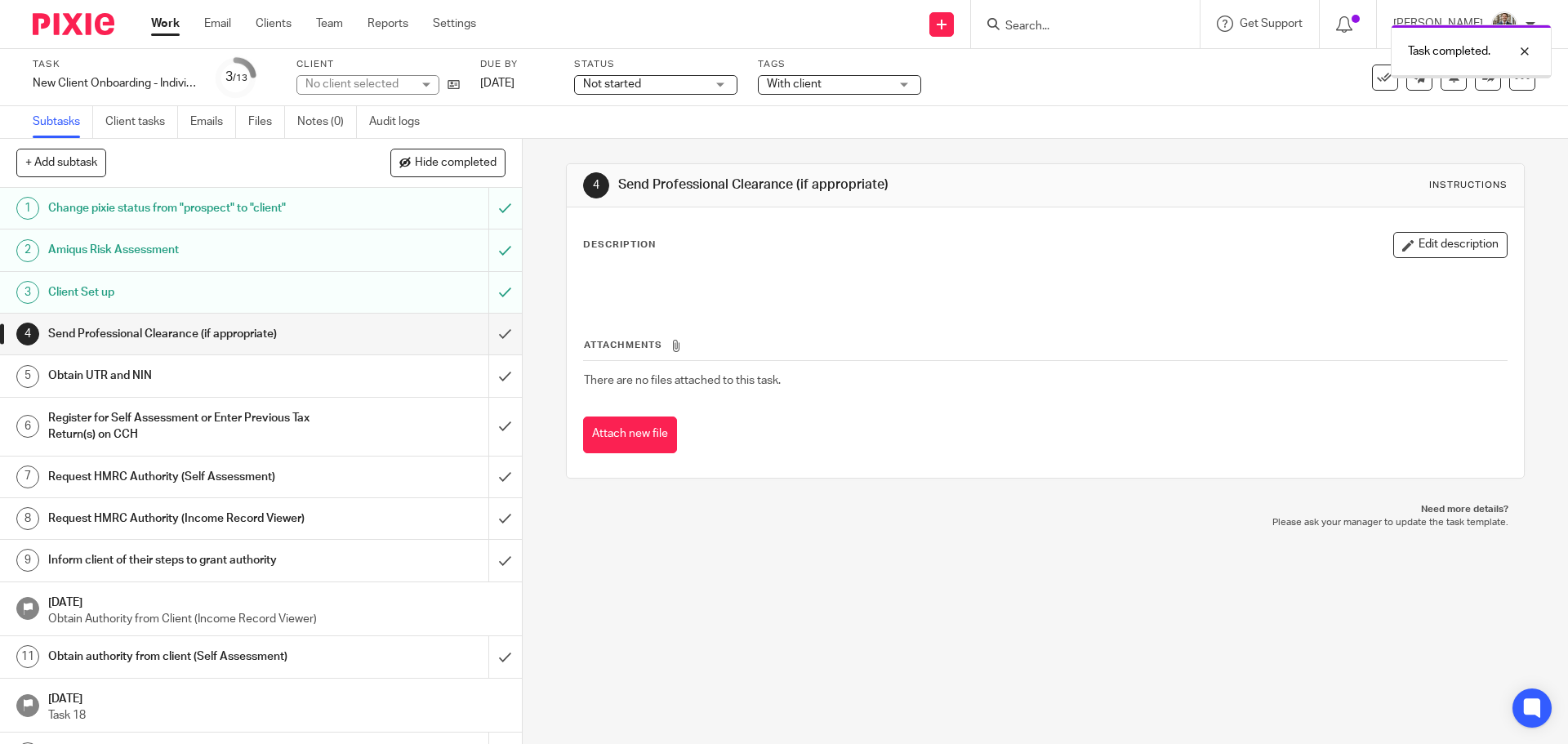
click at [485, 295] on input "submit" at bounding box center [261, 292] width 522 height 41
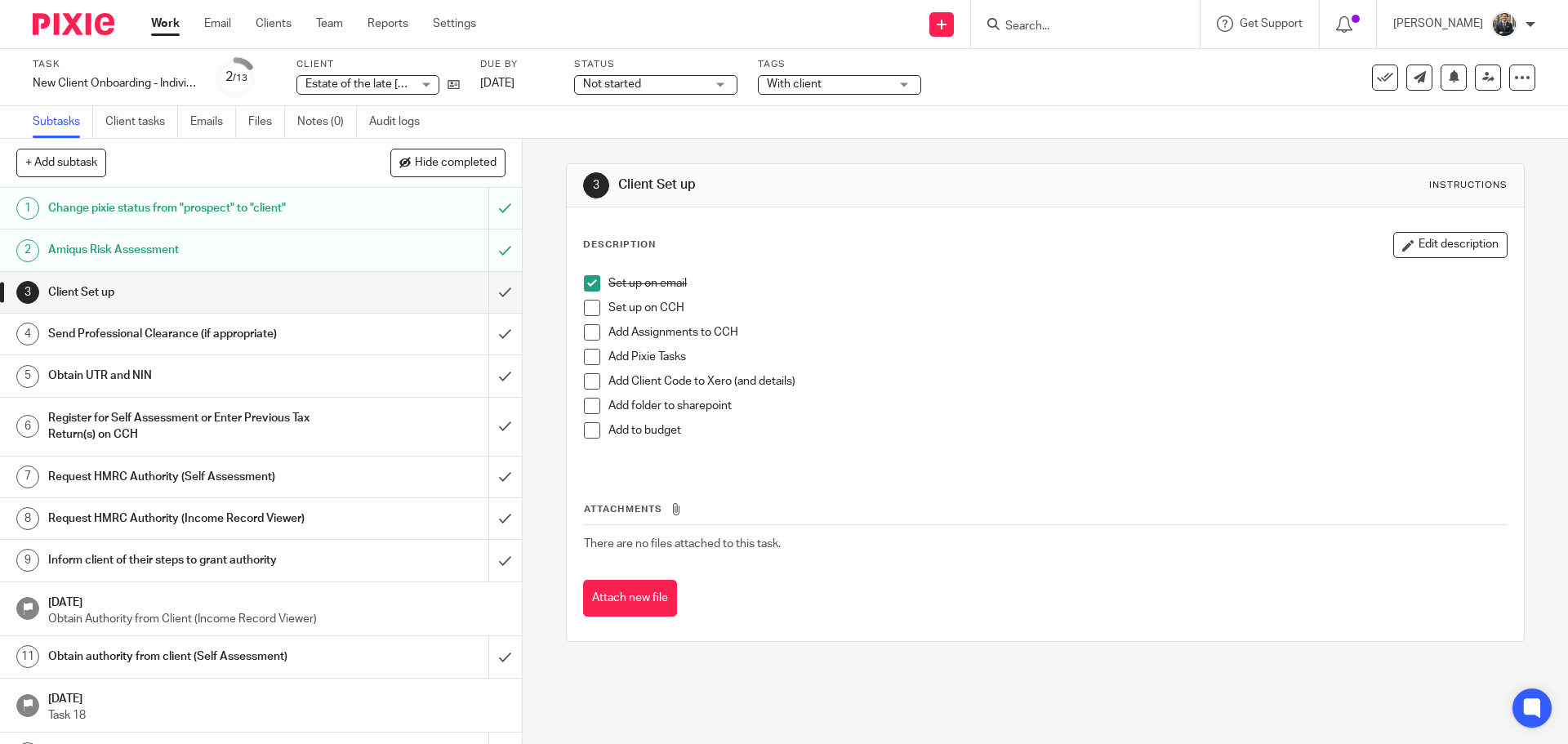
click at [586, 306] on span at bounding box center [592, 308] width 16 height 16
click at [588, 326] on span at bounding box center [592, 332] width 16 height 16
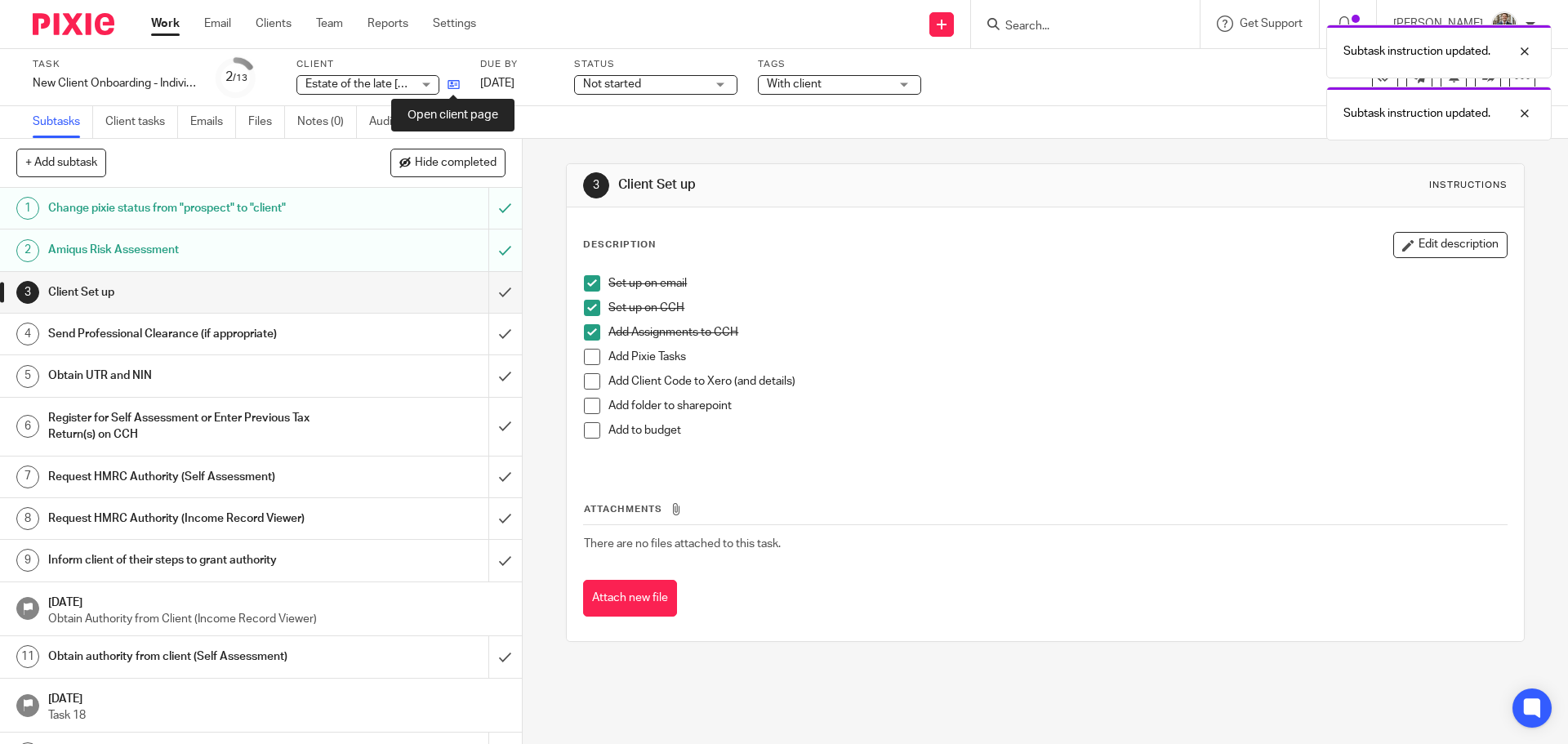
click at [450, 83] on icon at bounding box center [453, 84] width 12 height 12
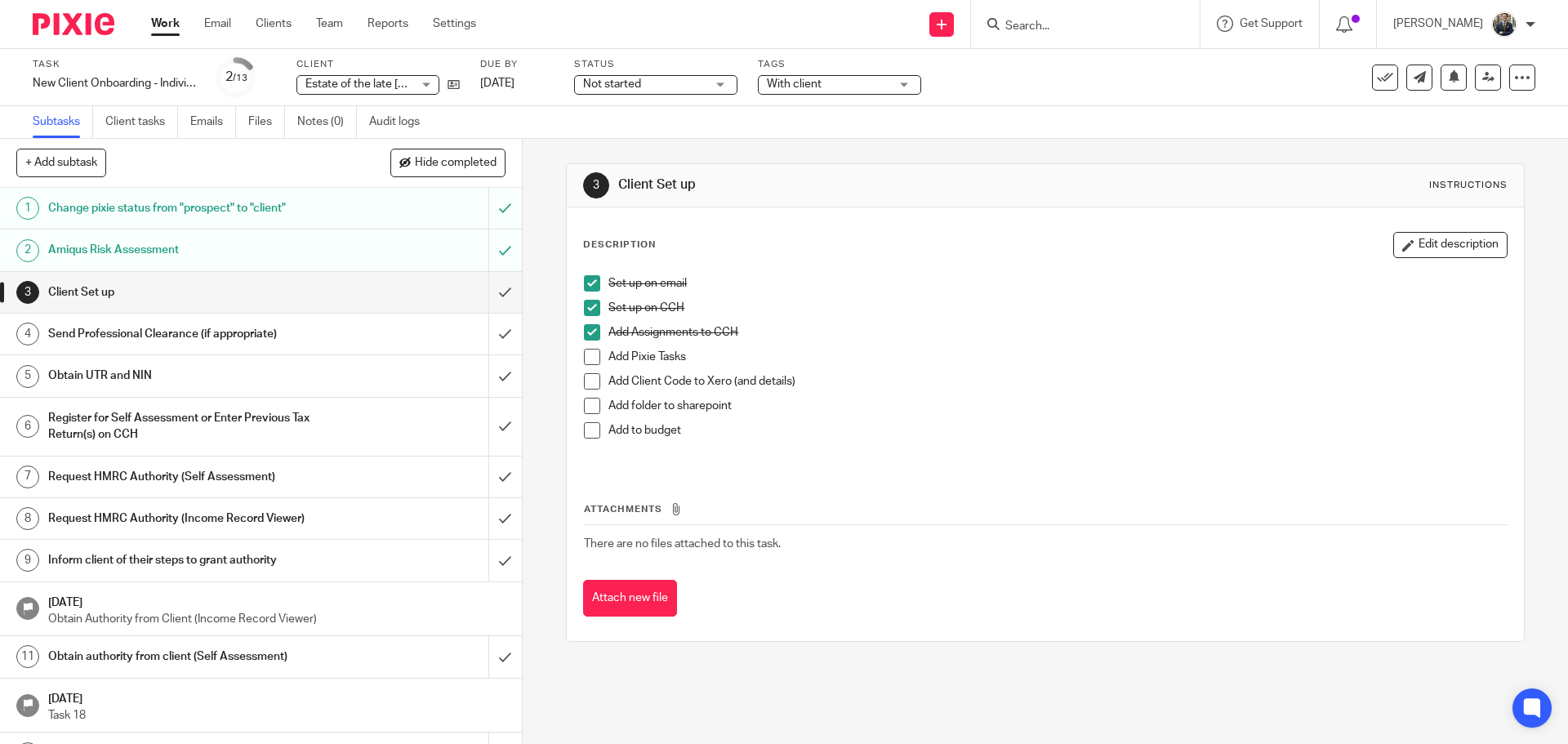
click at [588, 354] on span at bounding box center [592, 356] width 16 height 16
click at [455, 90] on icon at bounding box center [453, 84] width 12 height 12
click at [597, 390] on li "Add Client Code to Xero (and details)" at bounding box center [1045, 386] width 922 height 25
click at [588, 384] on span at bounding box center [592, 381] width 16 height 16
click at [584, 403] on span at bounding box center [592, 405] width 16 height 16
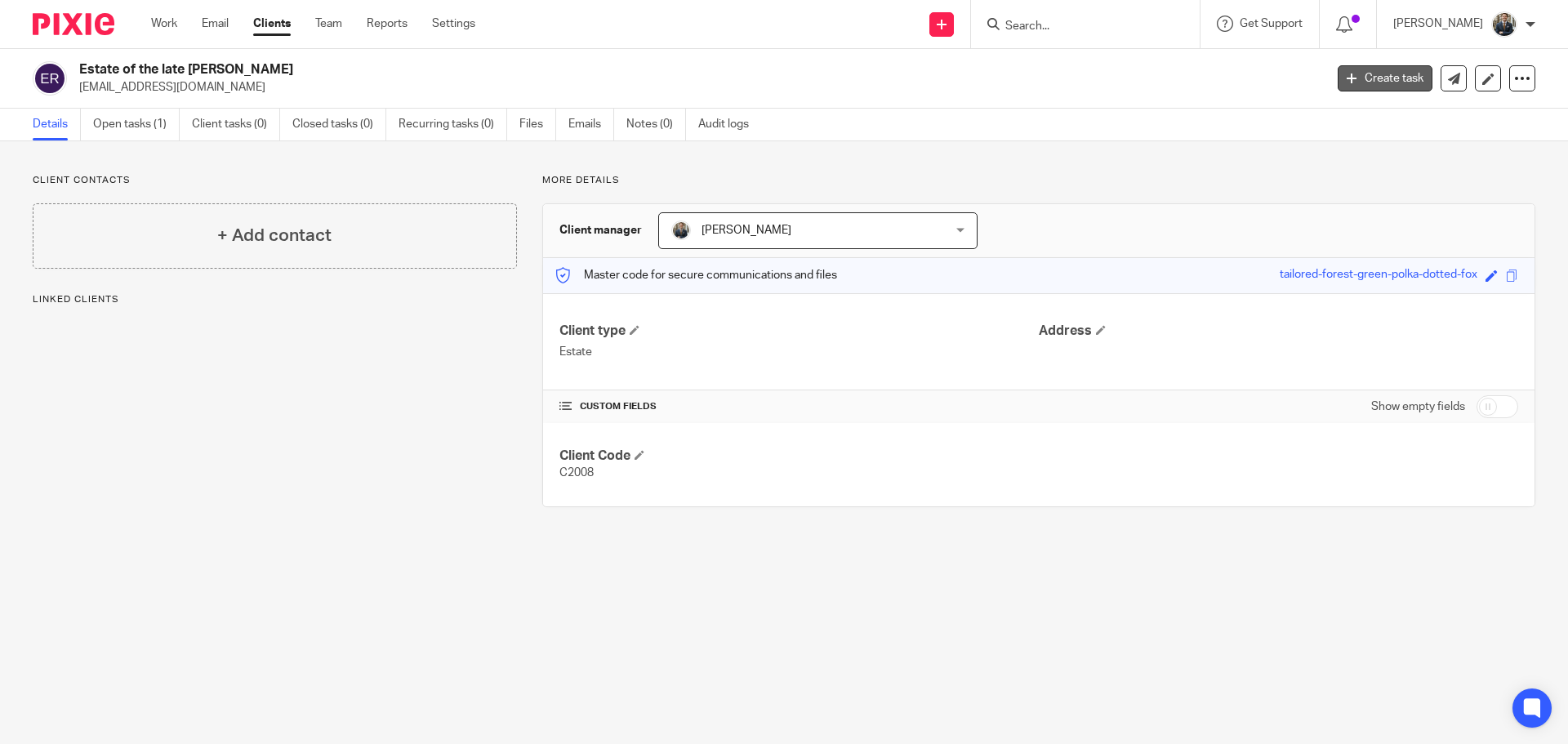
click at [1380, 75] on link "Create task" at bounding box center [1384, 78] width 94 height 26
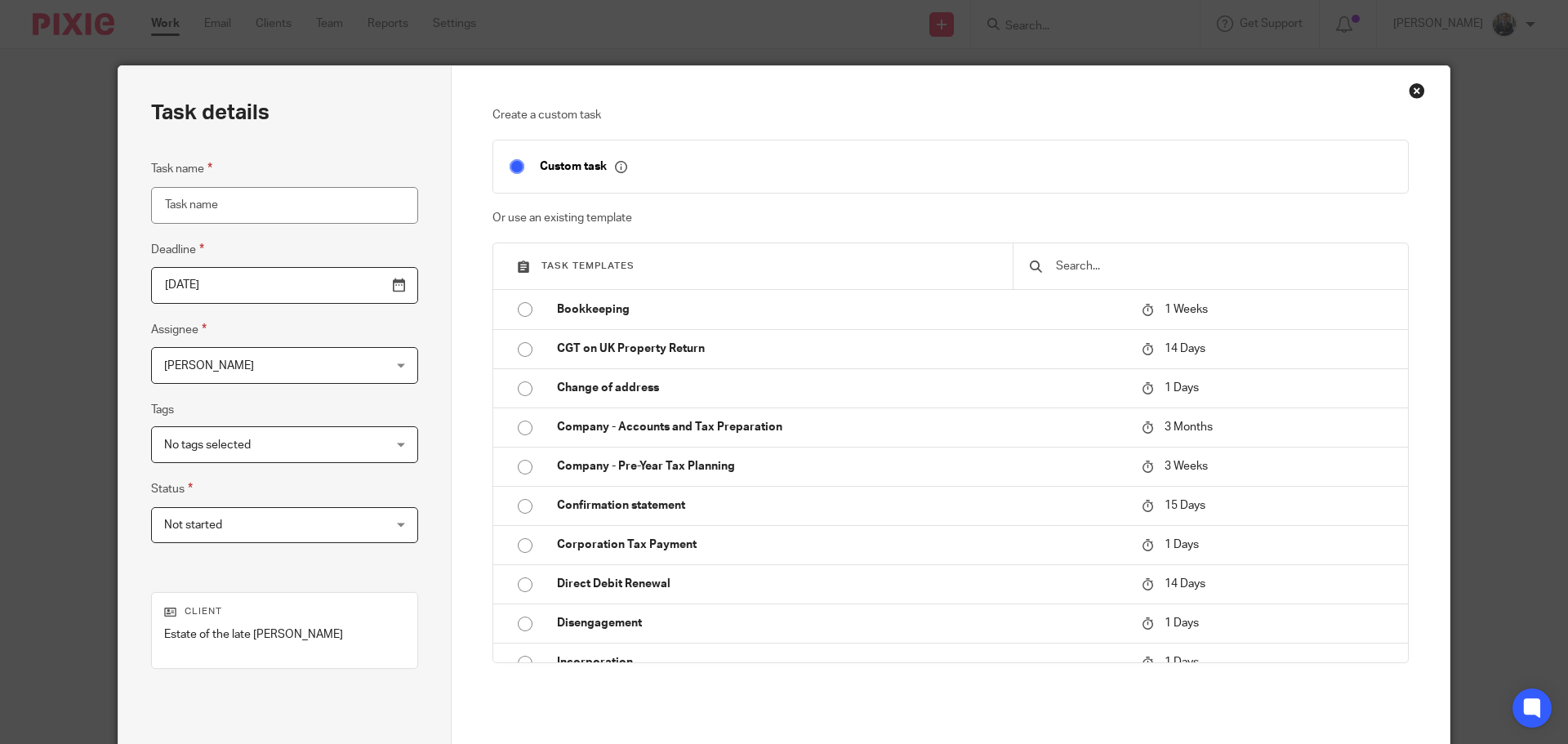
click at [296, 195] on input "Task name" at bounding box center [285, 205] width 267 height 37
type input "Administration Period"
click at [362, 282] on input "2025-08-26" at bounding box center [285, 285] width 267 height 37
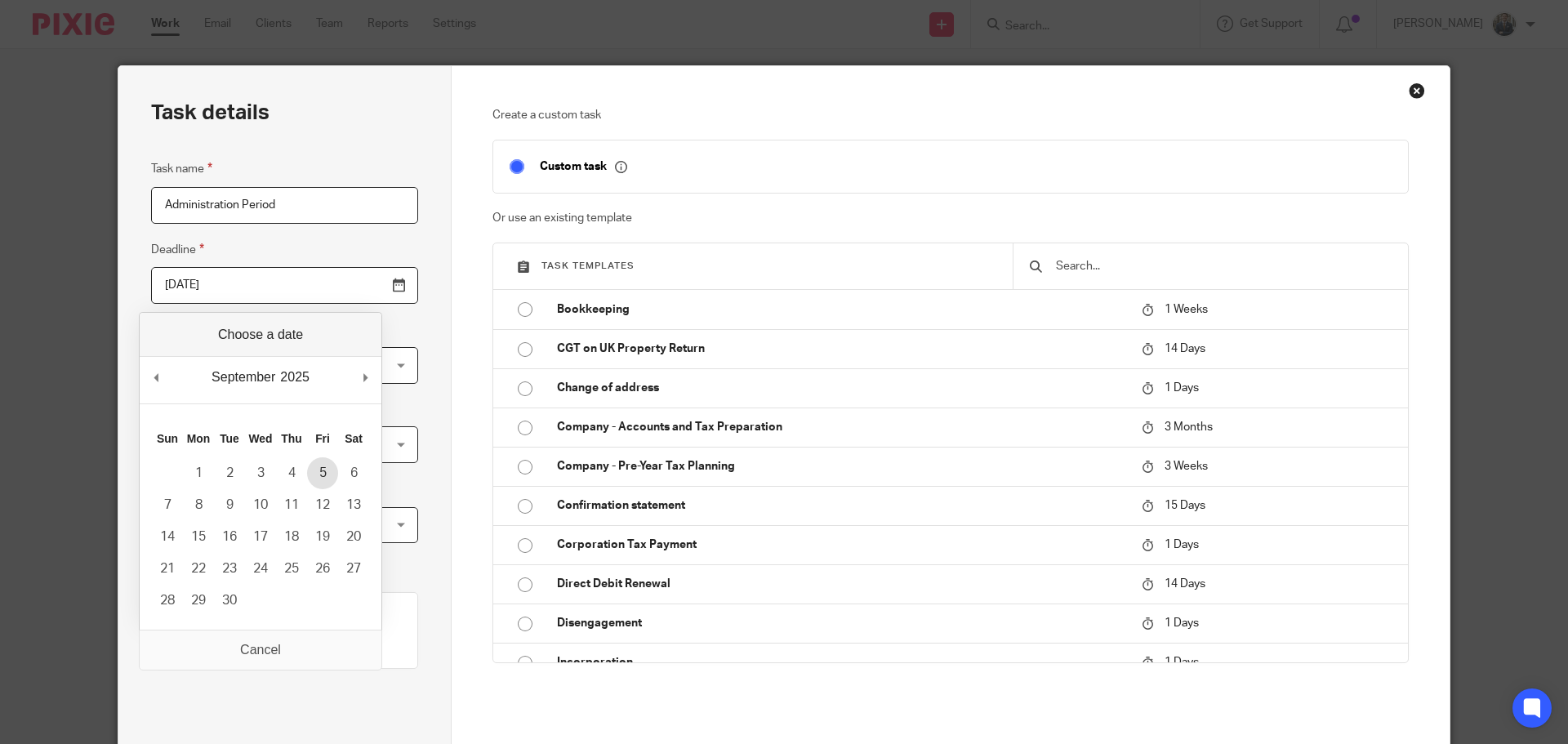
type input "2025-09-05"
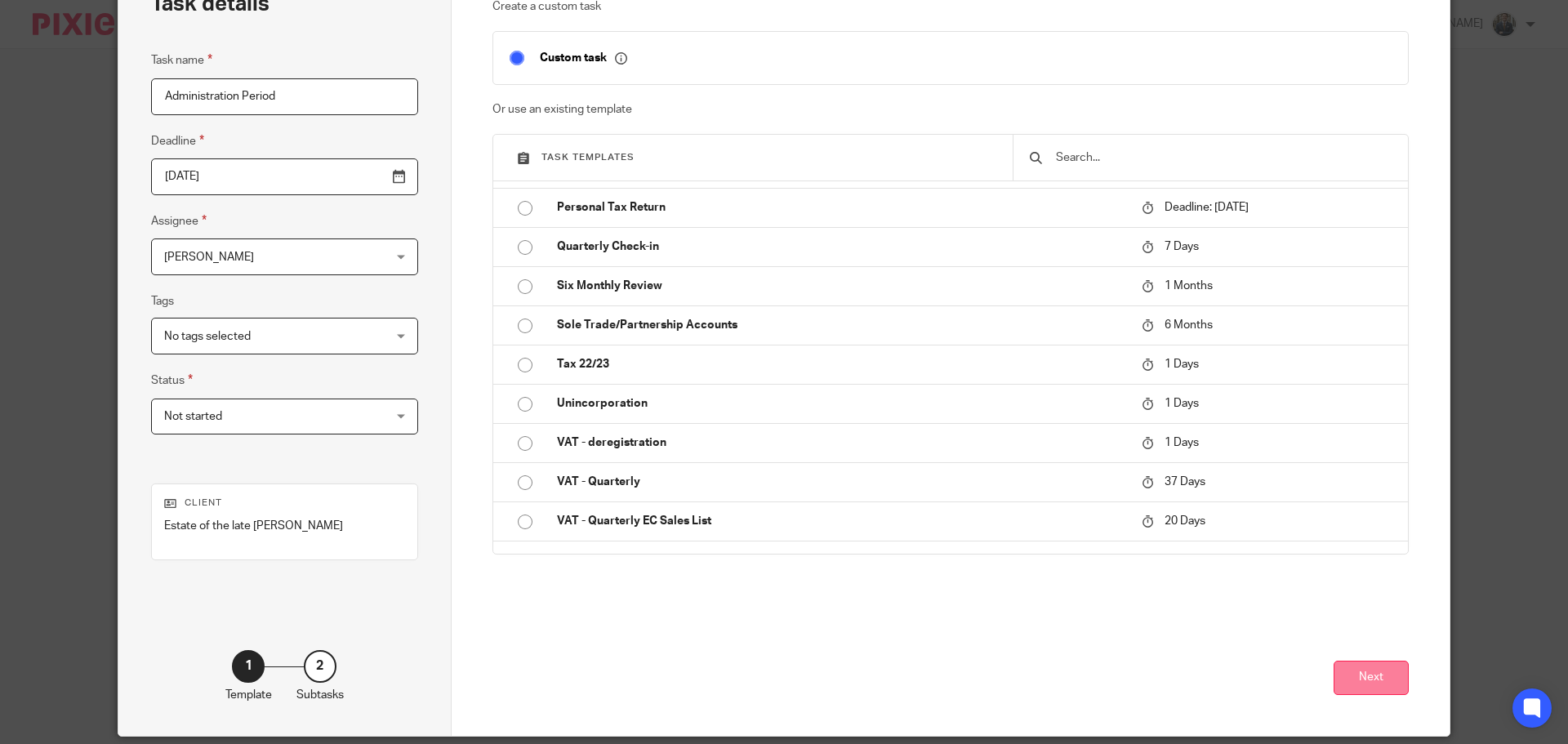
scroll to position [167, 0]
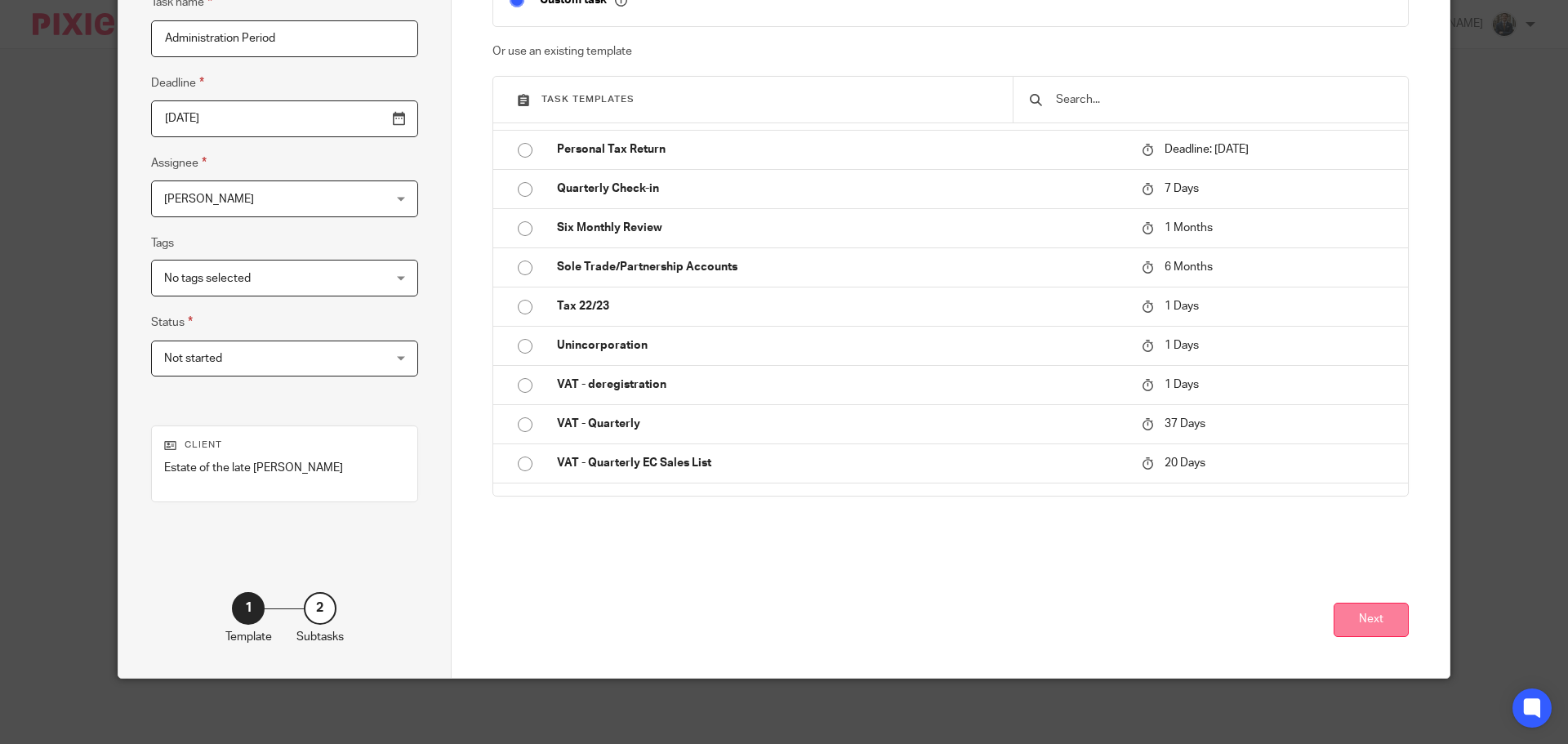
click at [1381, 614] on button "Next" at bounding box center [1371, 620] width 75 height 35
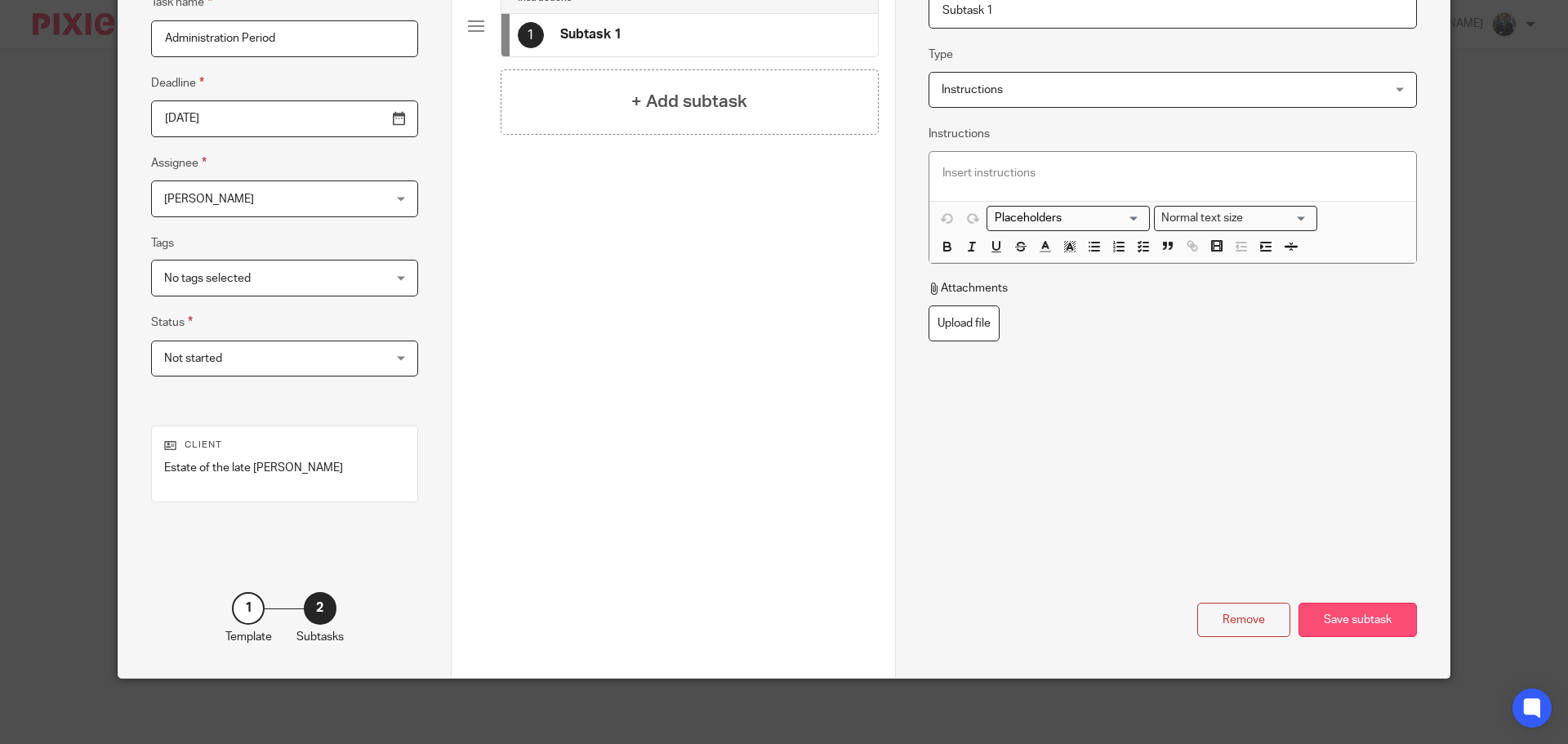
click at [1379, 613] on div "Save subtask" at bounding box center [1357, 620] width 118 height 35
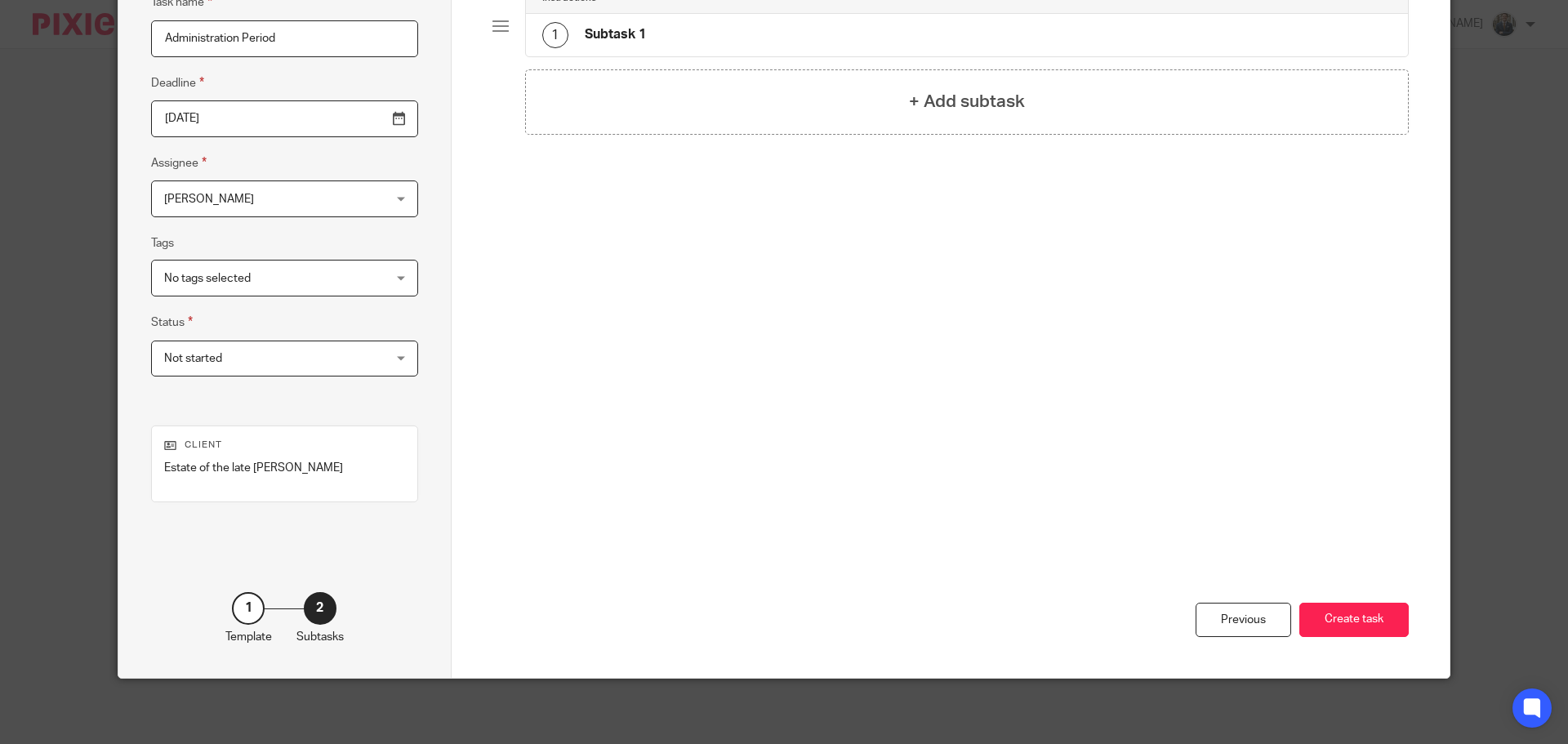
click at [1379, 613] on button "Create task" at bounding box center [1354, 620] width 110 height 35
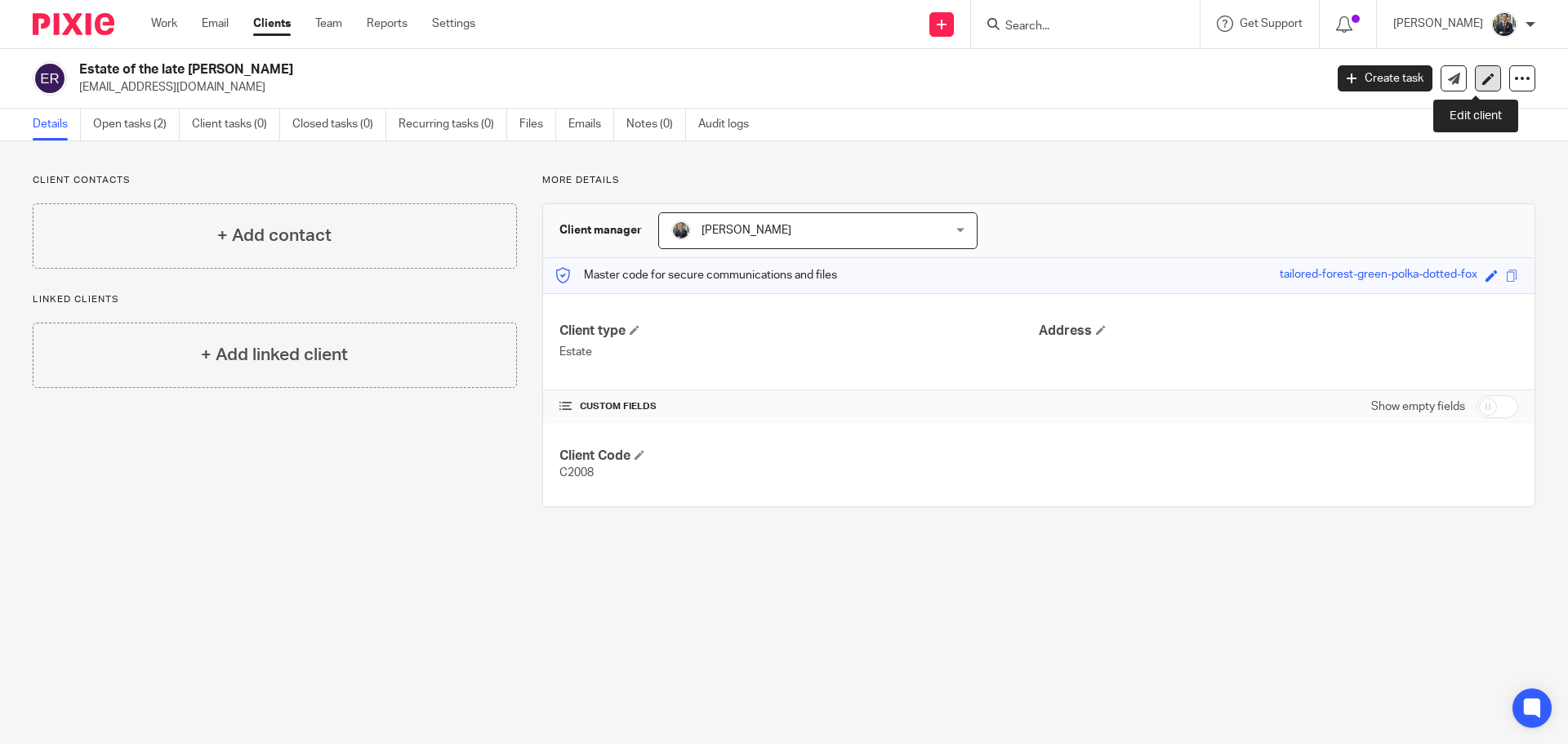
click at [1482, 83] on icon at bounding box center [1488, 78] width 12 height 12
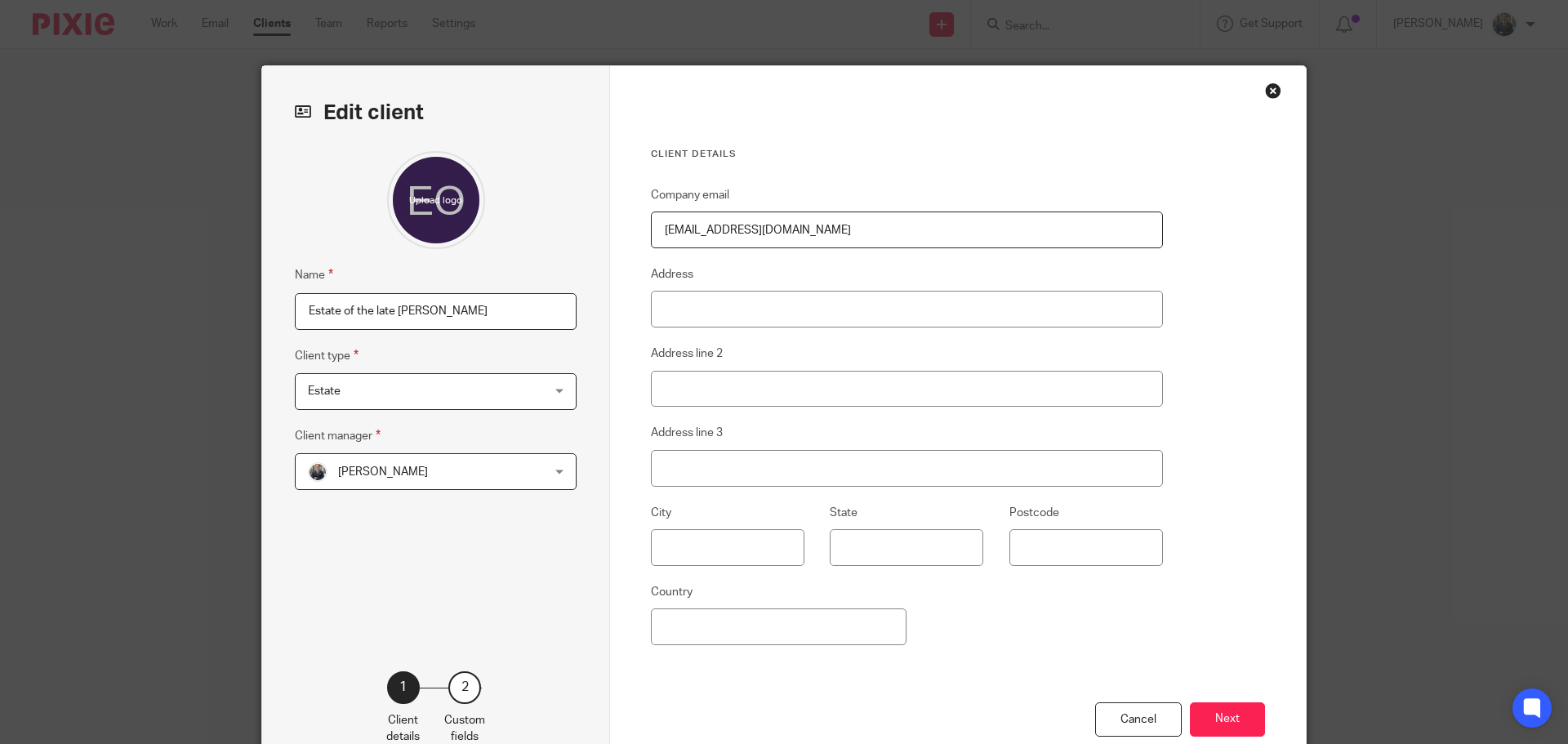
click at [434, 309] on input "Estate of the late Christine Ranshaw" at bounding box center [435, 312] width 282 height 37
type input "Estate of the late [PERSON_NAME]"
click at [1214, 714] on button "Next" at bounding box center [1227, 719] width 75 height 35
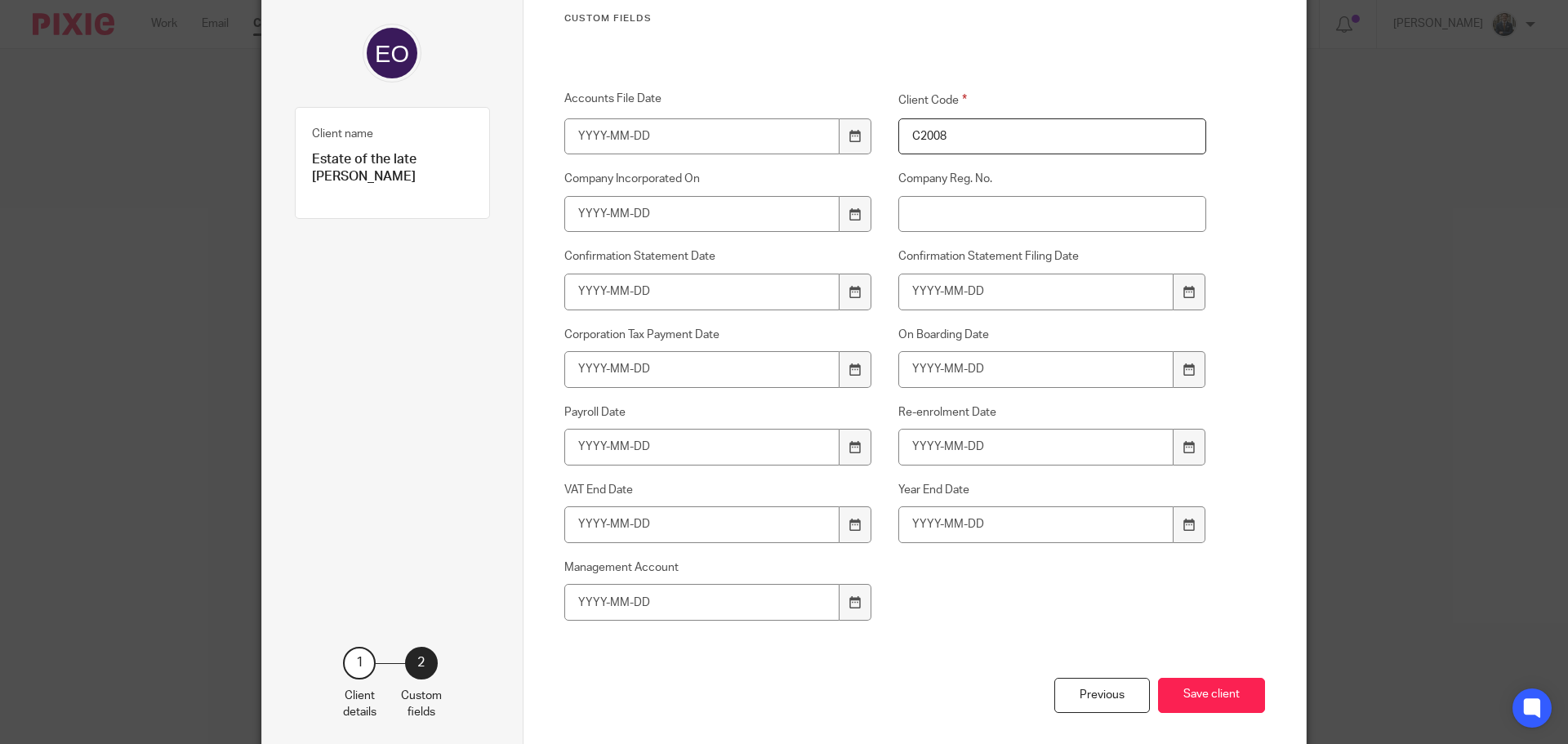
scroll to position [211, 0]
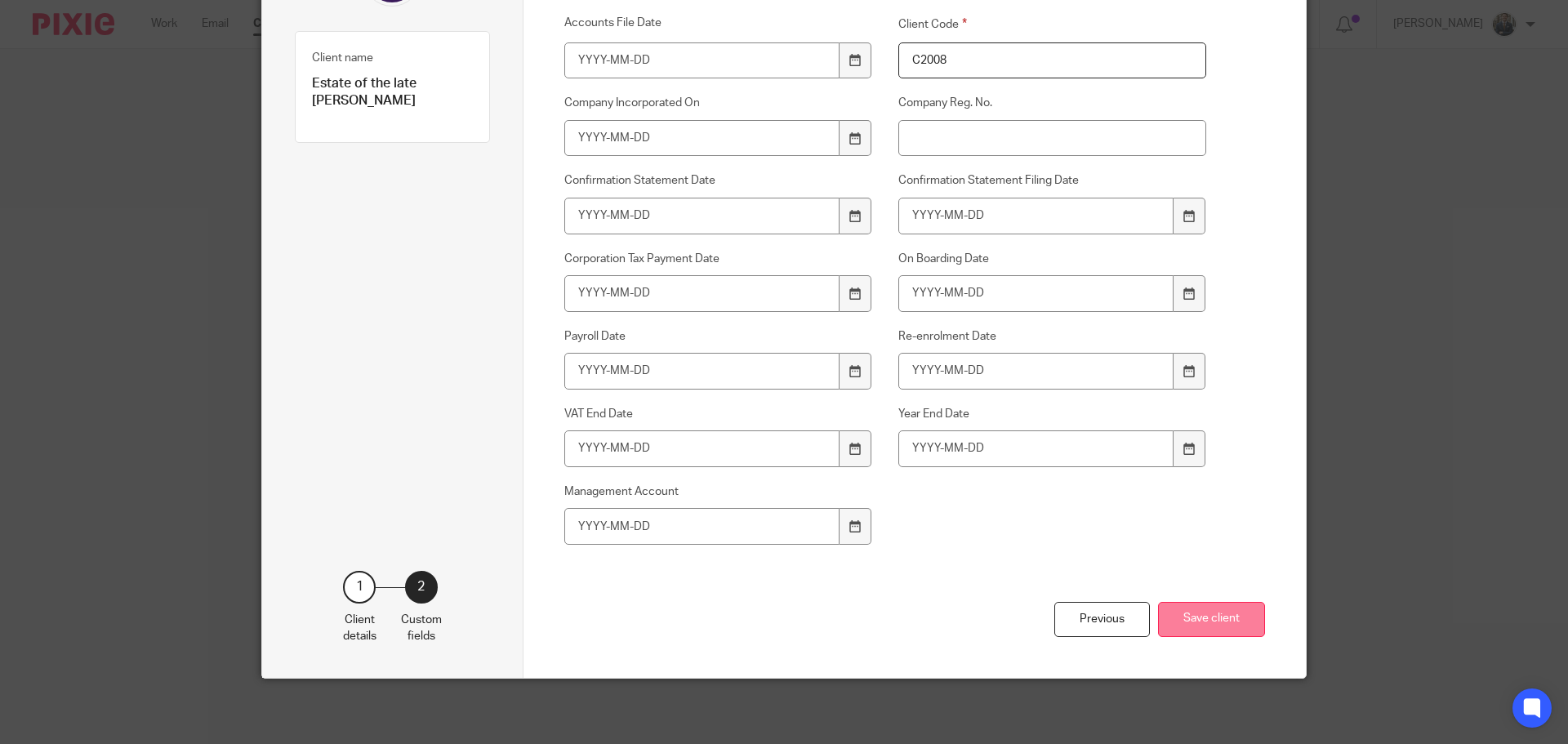
click at [1205, 625] on button "Save client" at bounding box center [1211, 619] width 107 height 35
